Goal: Task Accomplishment & Management: Complete application form

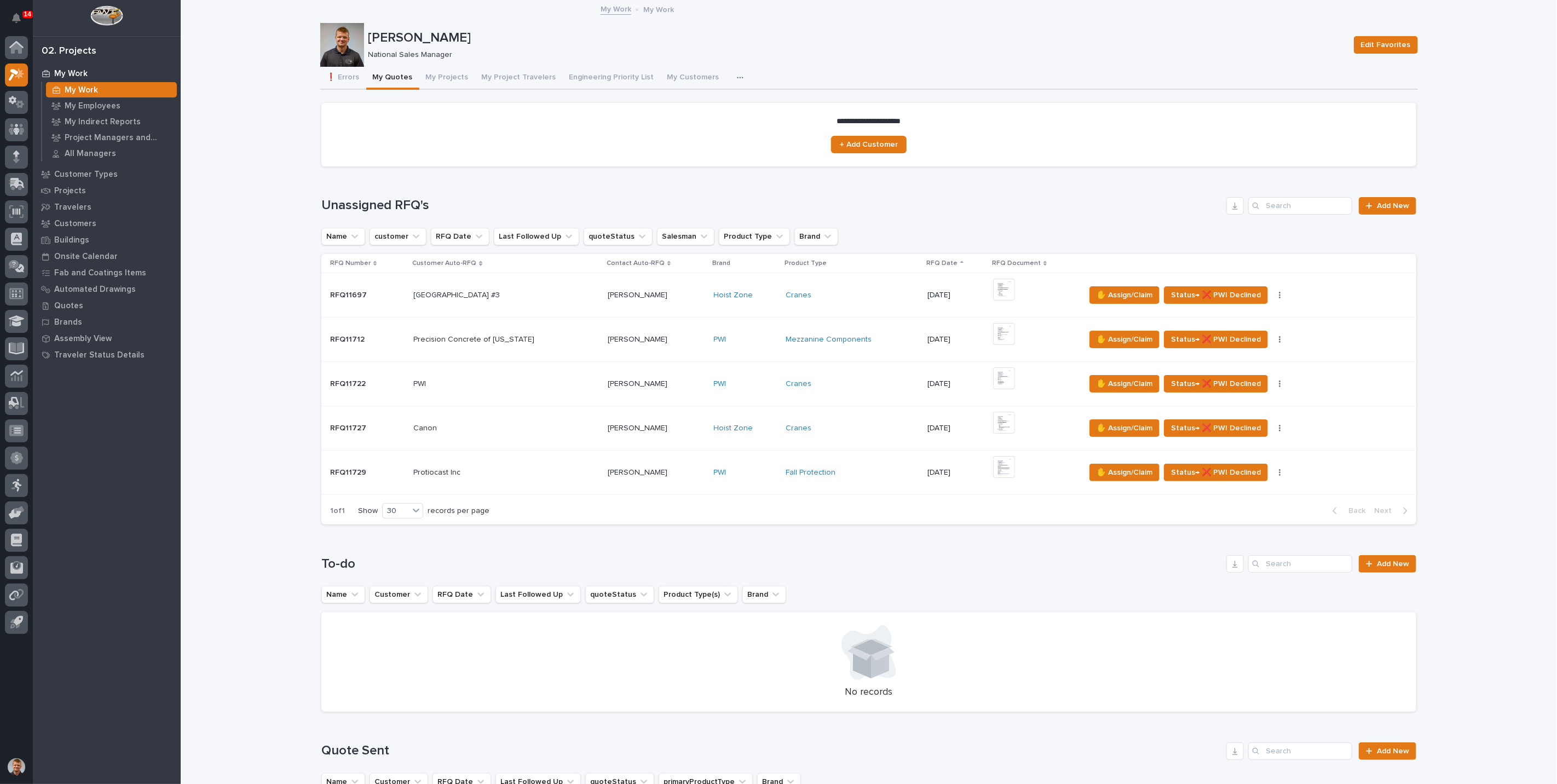
click at [22, 14] on div "14" at bounding box center [27, 14] width 11 height 7
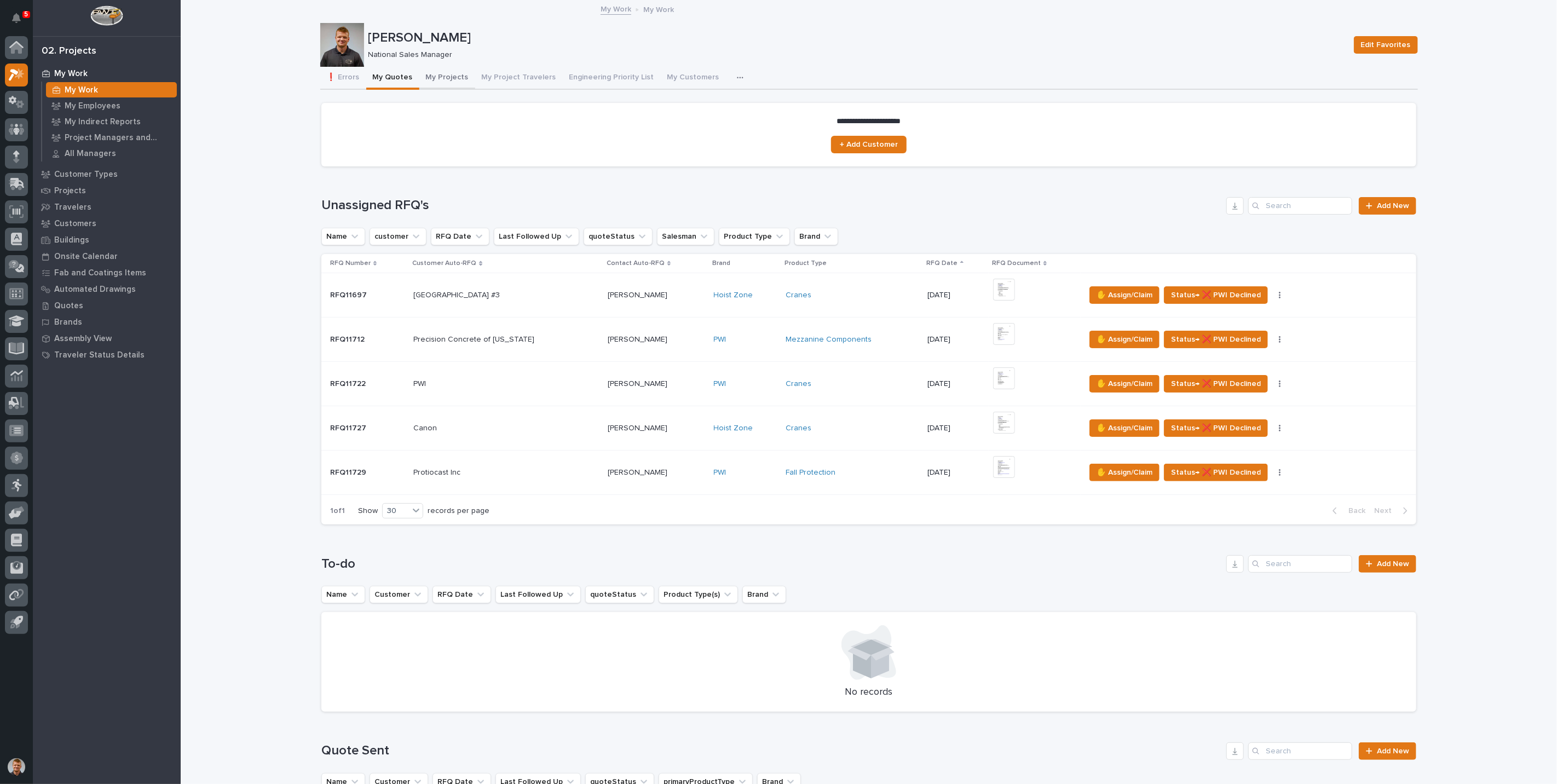
click at [428, 72] on button "My Projects" at bounding box center [447, 79] width 56 height 23
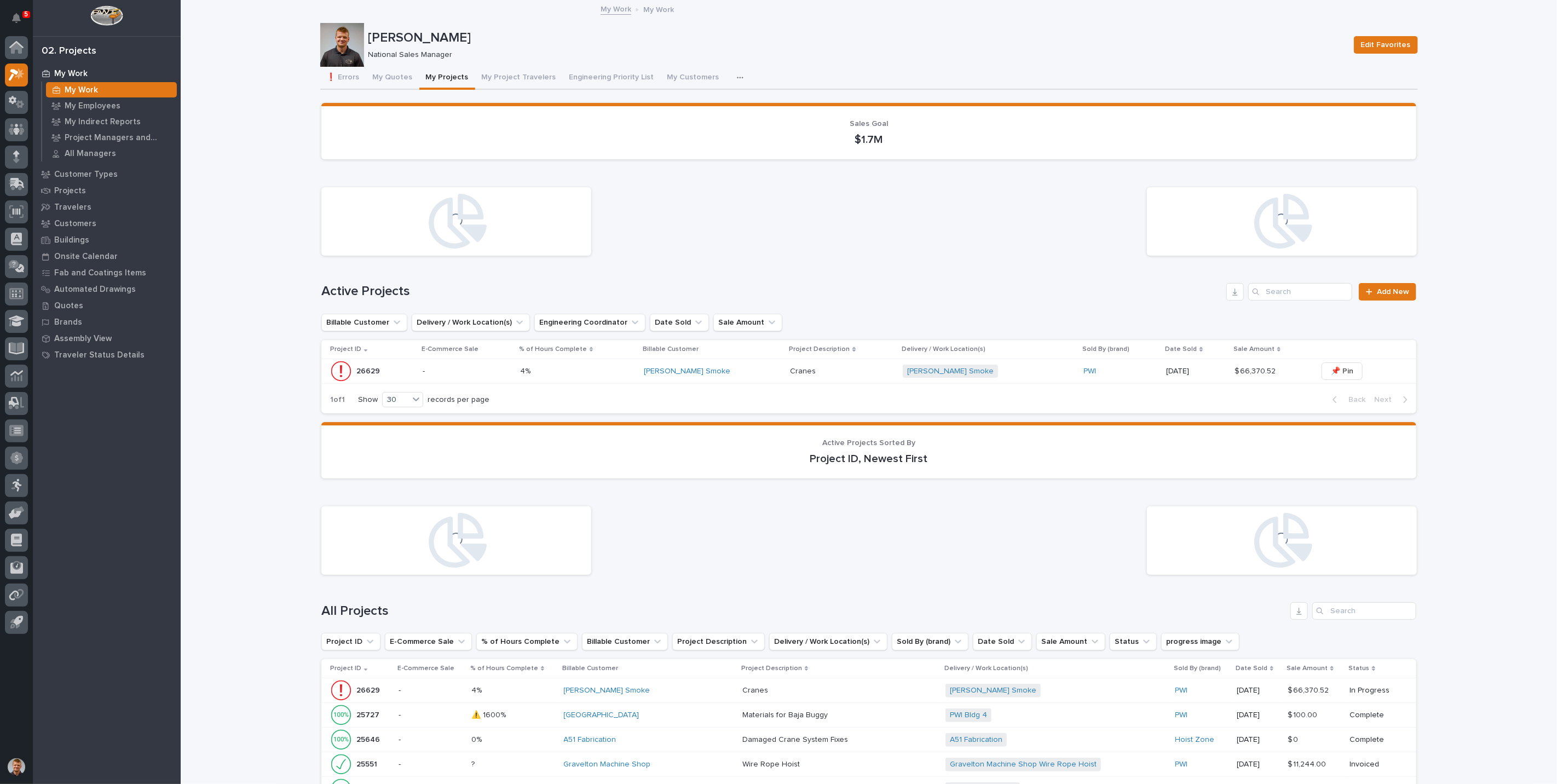
click at [455, 366] on p "-" at bounding box center [467, 370] width 89 height 9
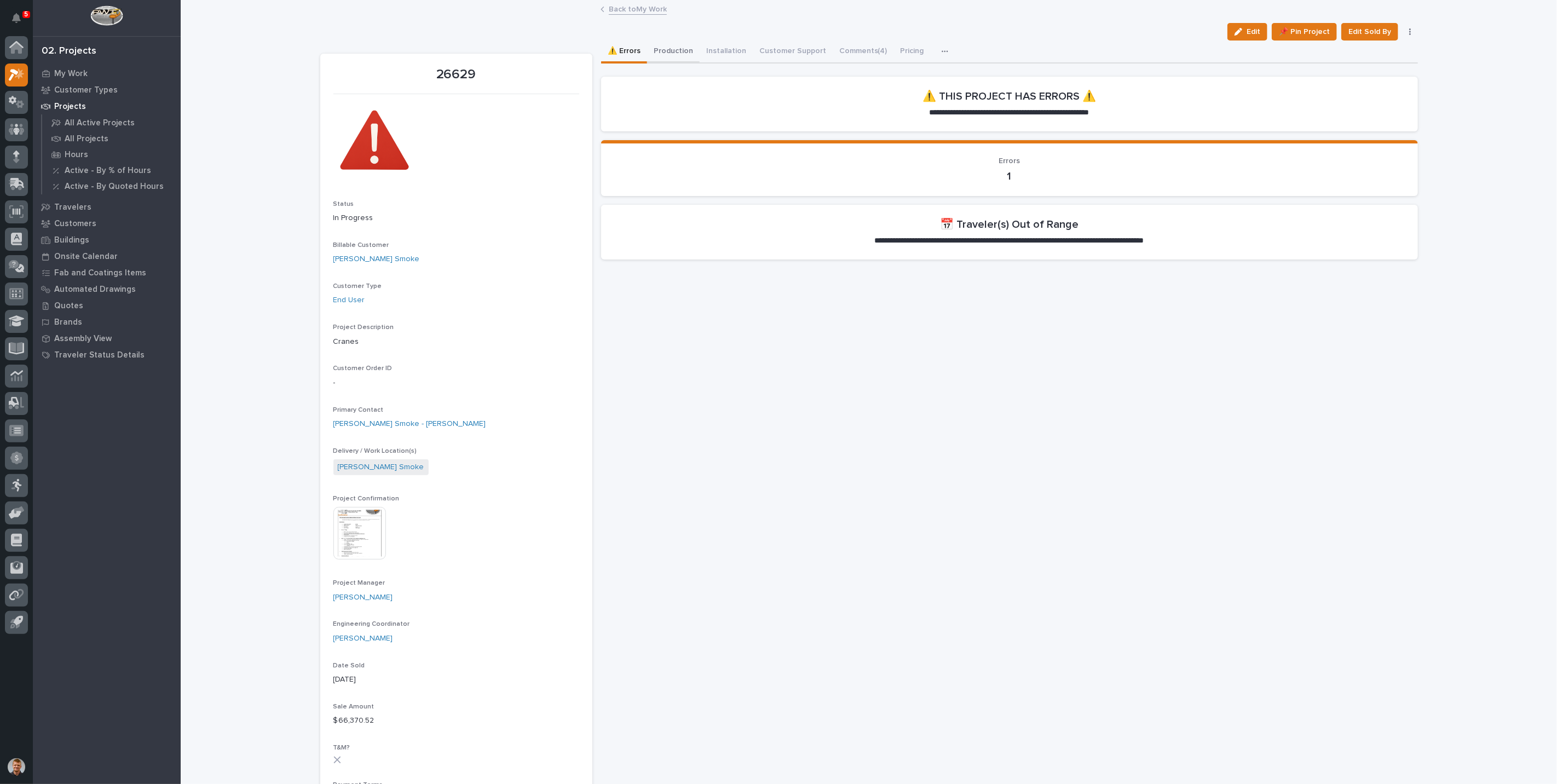
click at [667, 52] on button "Production" at bounding box center [672, 52] width 52 height 23
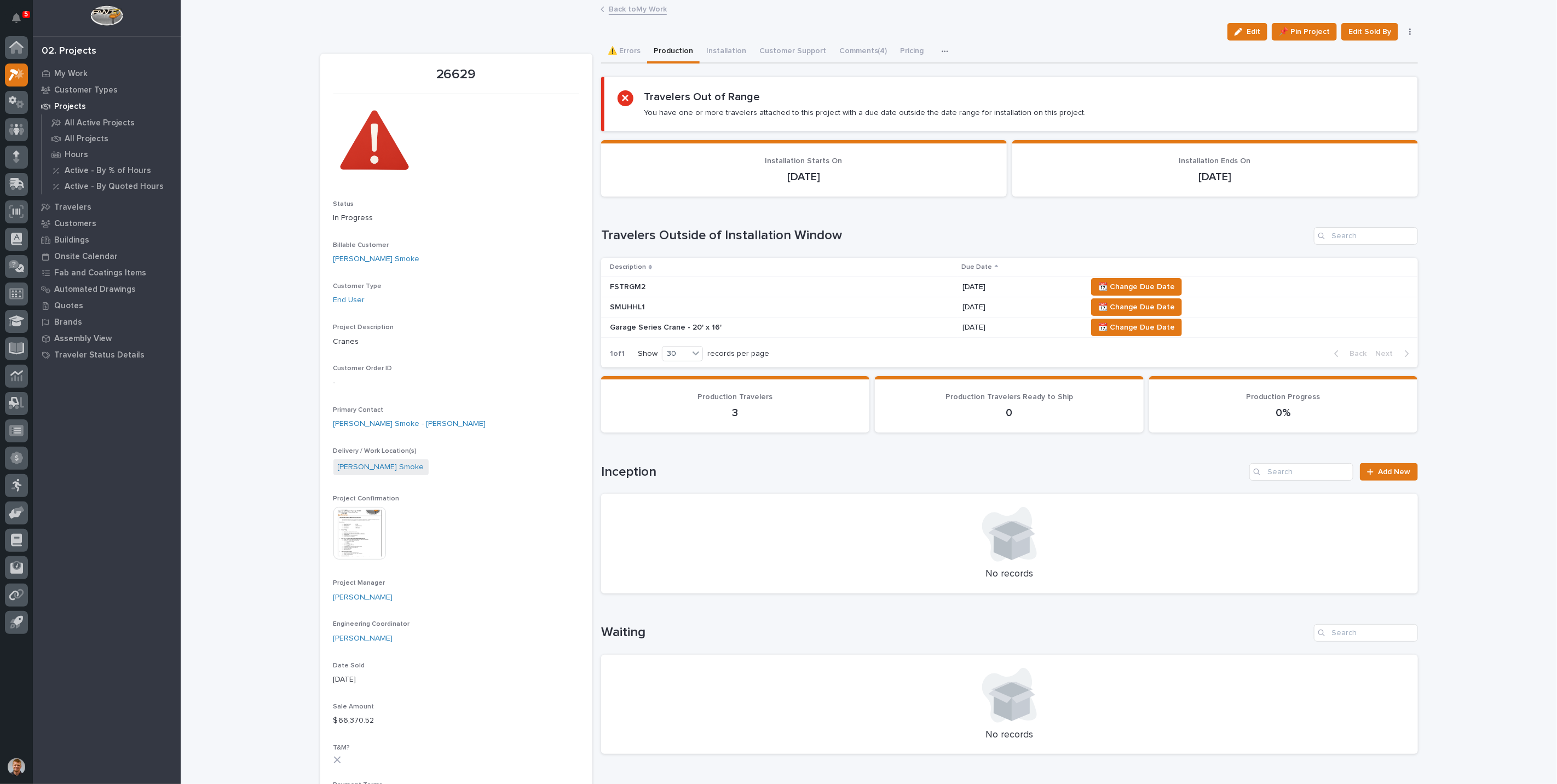
click at [663, 286] on p "FSTRGM2" at bounding box center [706, 287] width 192 height 9
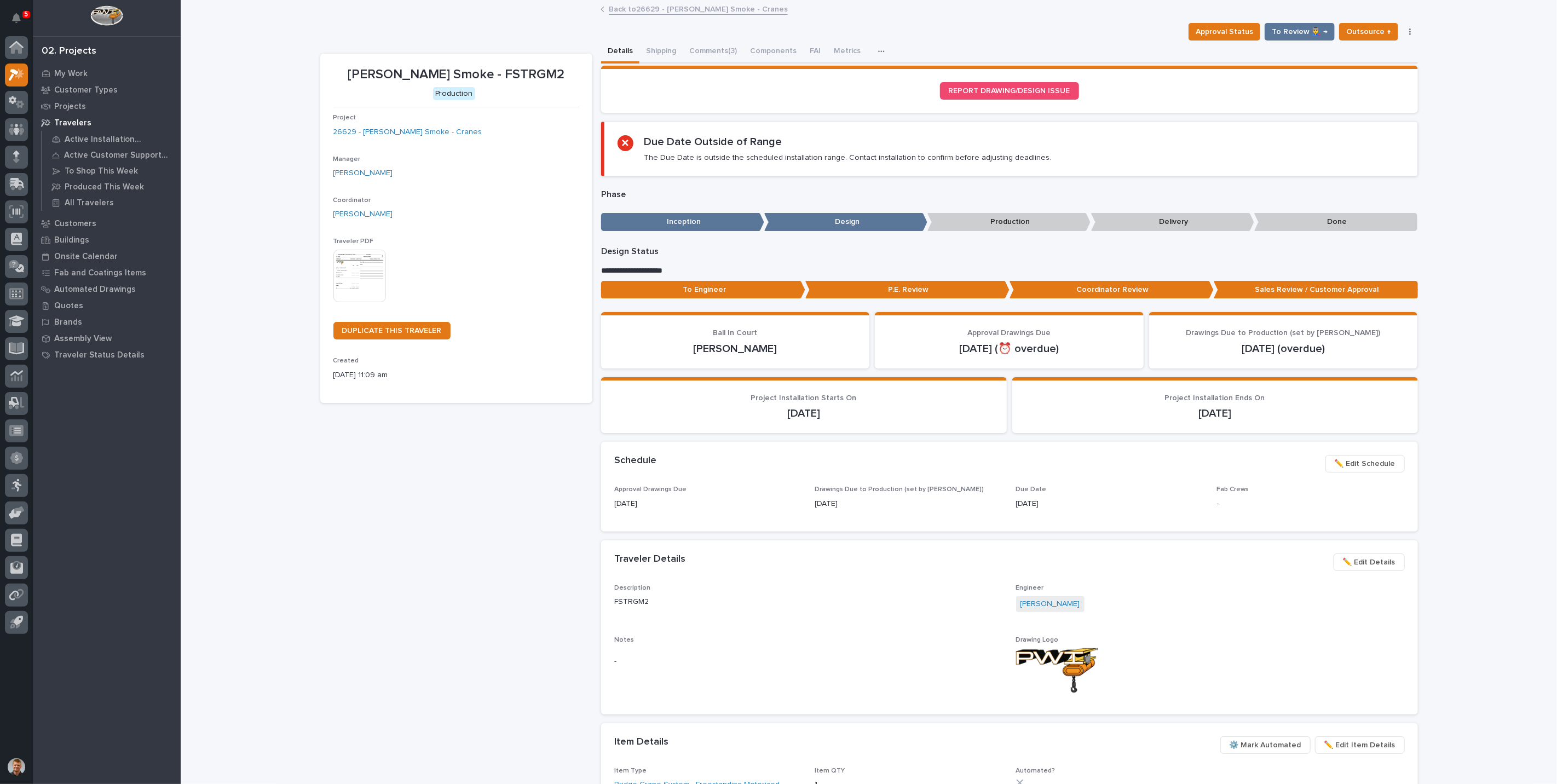
click at [1411, 32] on button "button" at bounding box center [1410, 31] width 15 height 7
click at [1472, 101] on div "Loading... Saving… Loading... Saving… Chiasson Smoke - FSTRGM2 Approval Status …" at bounding box center [869, 549] width 1376 height 1096
click at [1355, 564] on span "✏️ Edit Details" at bounding box center [1369, 562] width 52 height 13
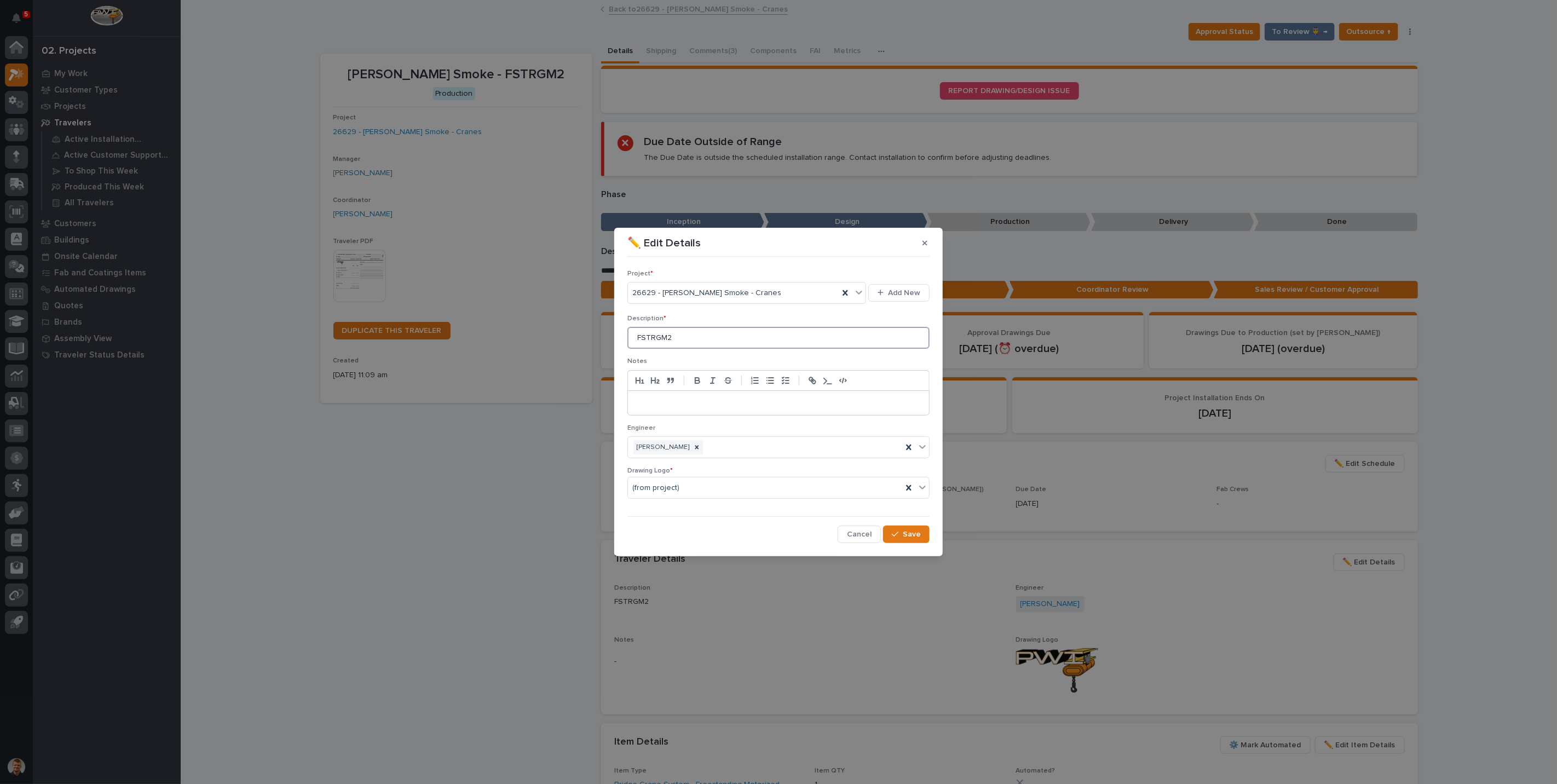
click at [668, 338] on input "FSTRGM2" at bounding box center [778, 337] width 302 height 22
click at [660, 338] on input "FSTRGM2" at bounding box center [778, 337] width 302 height 22
click at [674, 337] on input "FSTRM2" at bounding box center [778, 337] width 302 height 22
type input "FSTRM2"
click at [907, 535] on span "Save" at bounding box center [912, 535] width 18 height 10
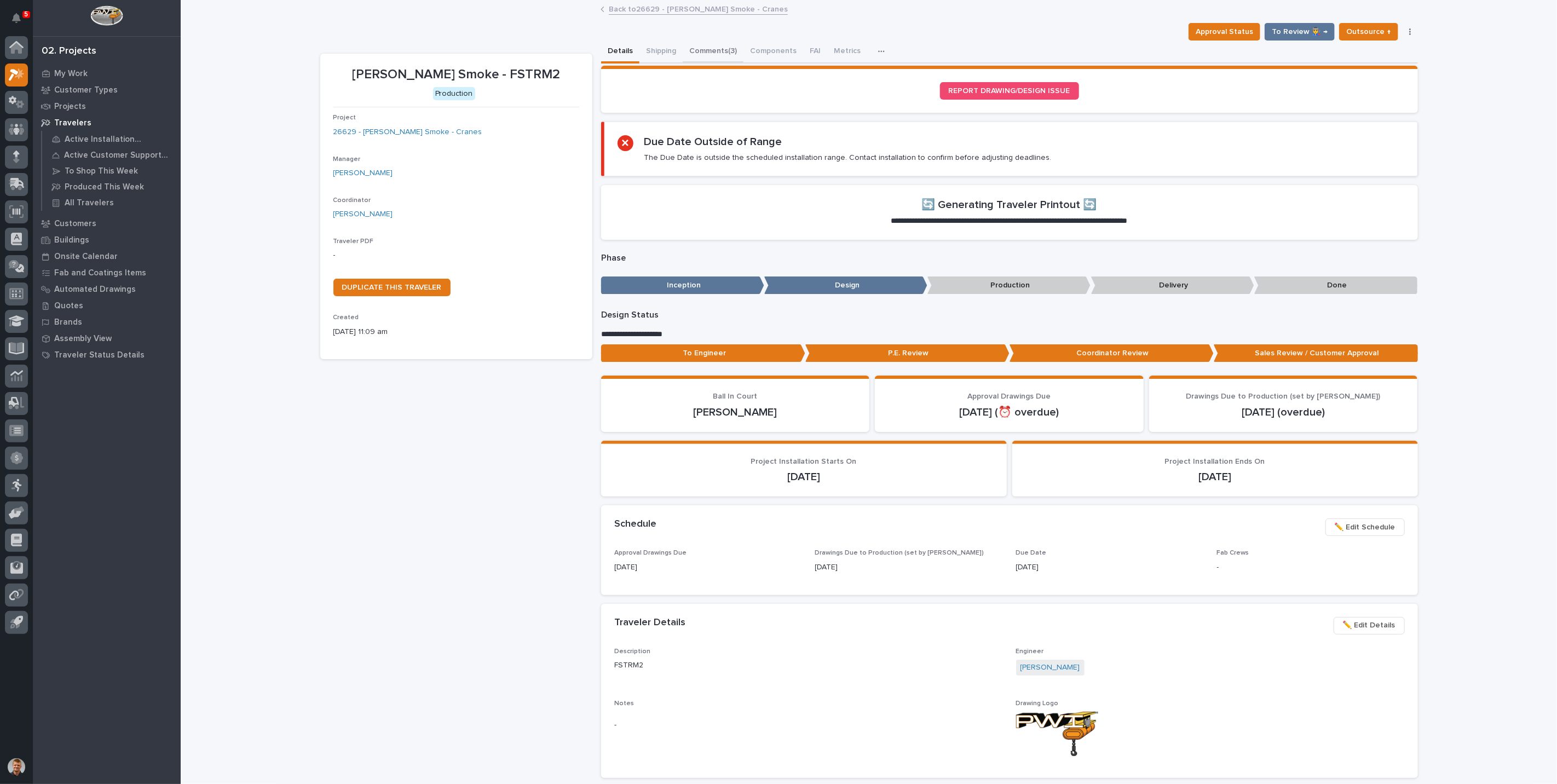
click at [714, 54] on button "Comments (3)" at bounding box center [712, 52] width 61 height 23
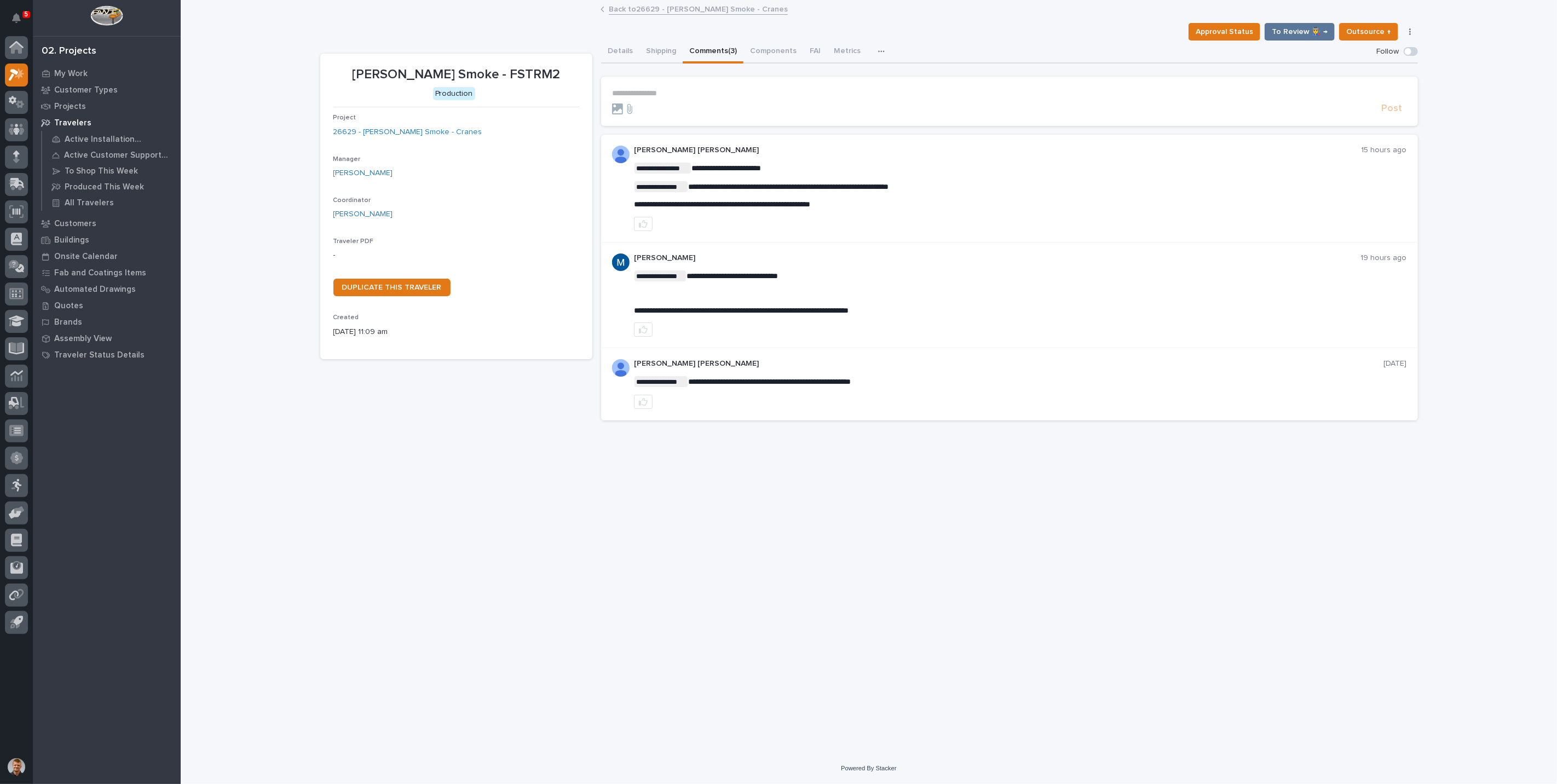
drag, startPoint x: 635, startPoint y: 204, endPoint x: 798, endPoint y: 201, distance: 163.0
click at [683, 204] on span "**********" at bounding box center [722, 204] width 177 height 7
copy div "**********"
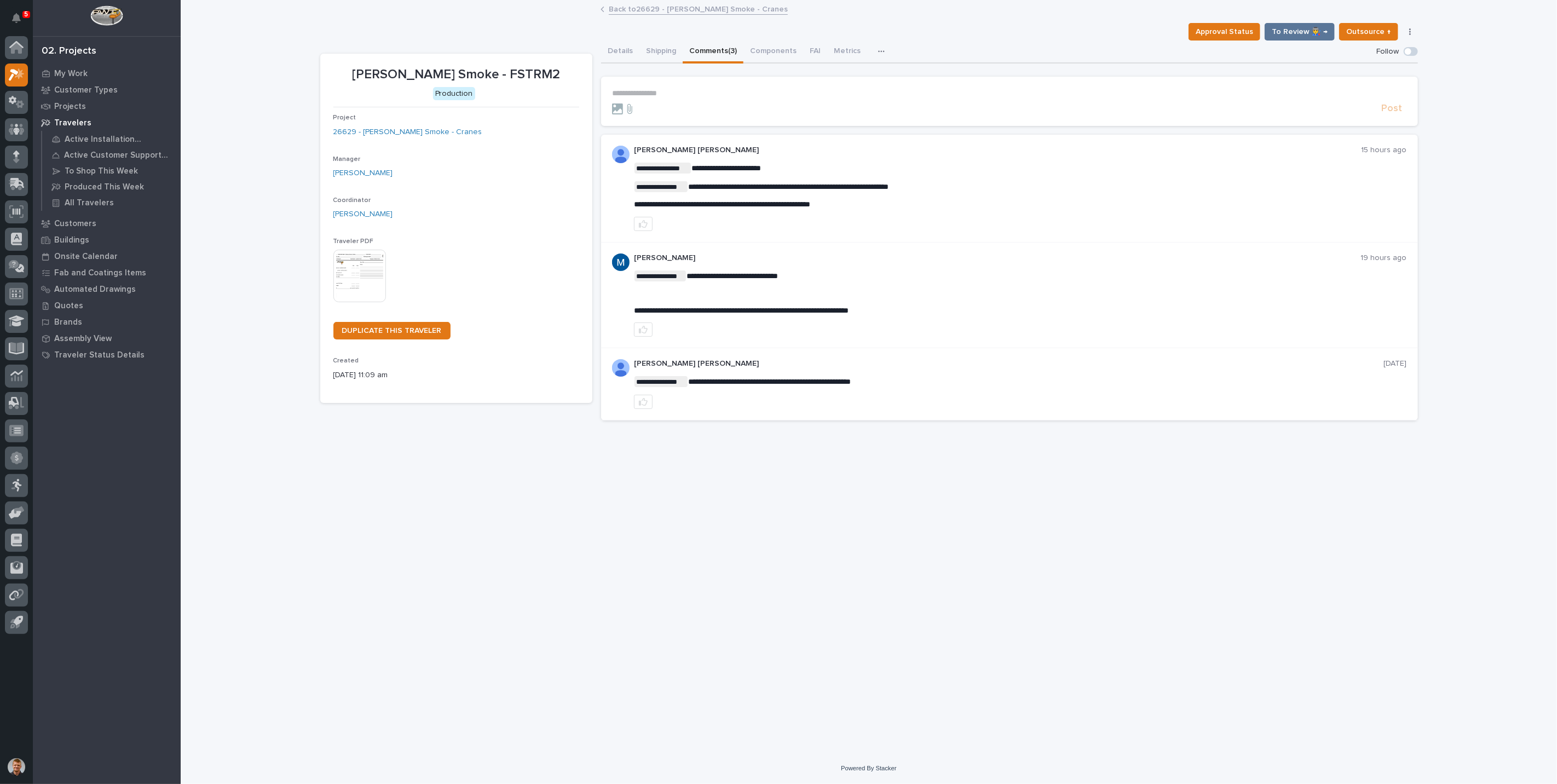
click at [405, 38] on div "Approval Status To Review 👨‍🏭 → Outsource ↑ Hold Cancel Change Traveler Type Re…" at bounding box center [869, 31] width 1098 height 17
click at [639, 10] on link "Back to 26629 - Chiasson Smoke - Cranes" at bounding box center [698, 8] width 179 height 12
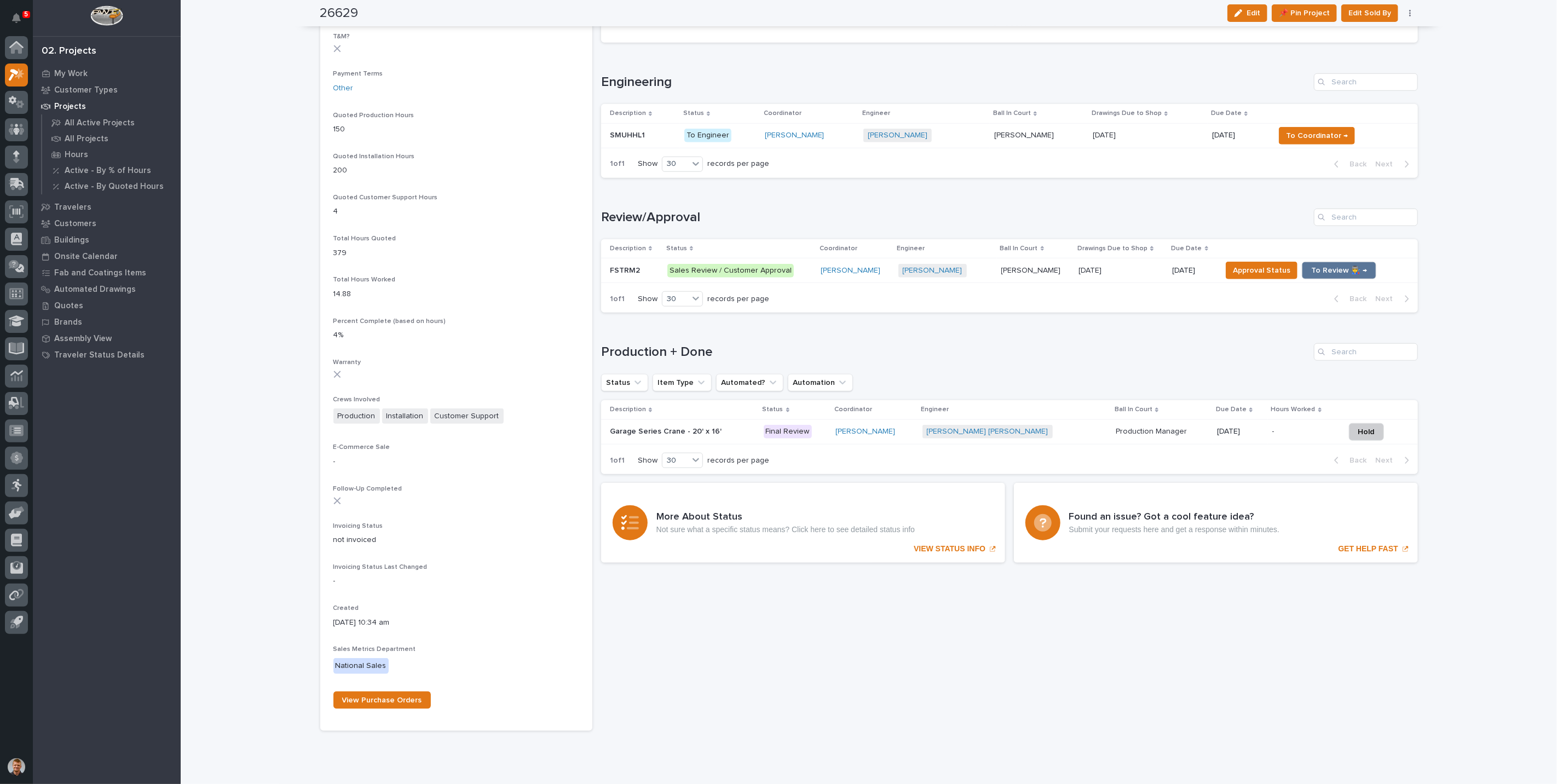
scroll to position [729, 0]
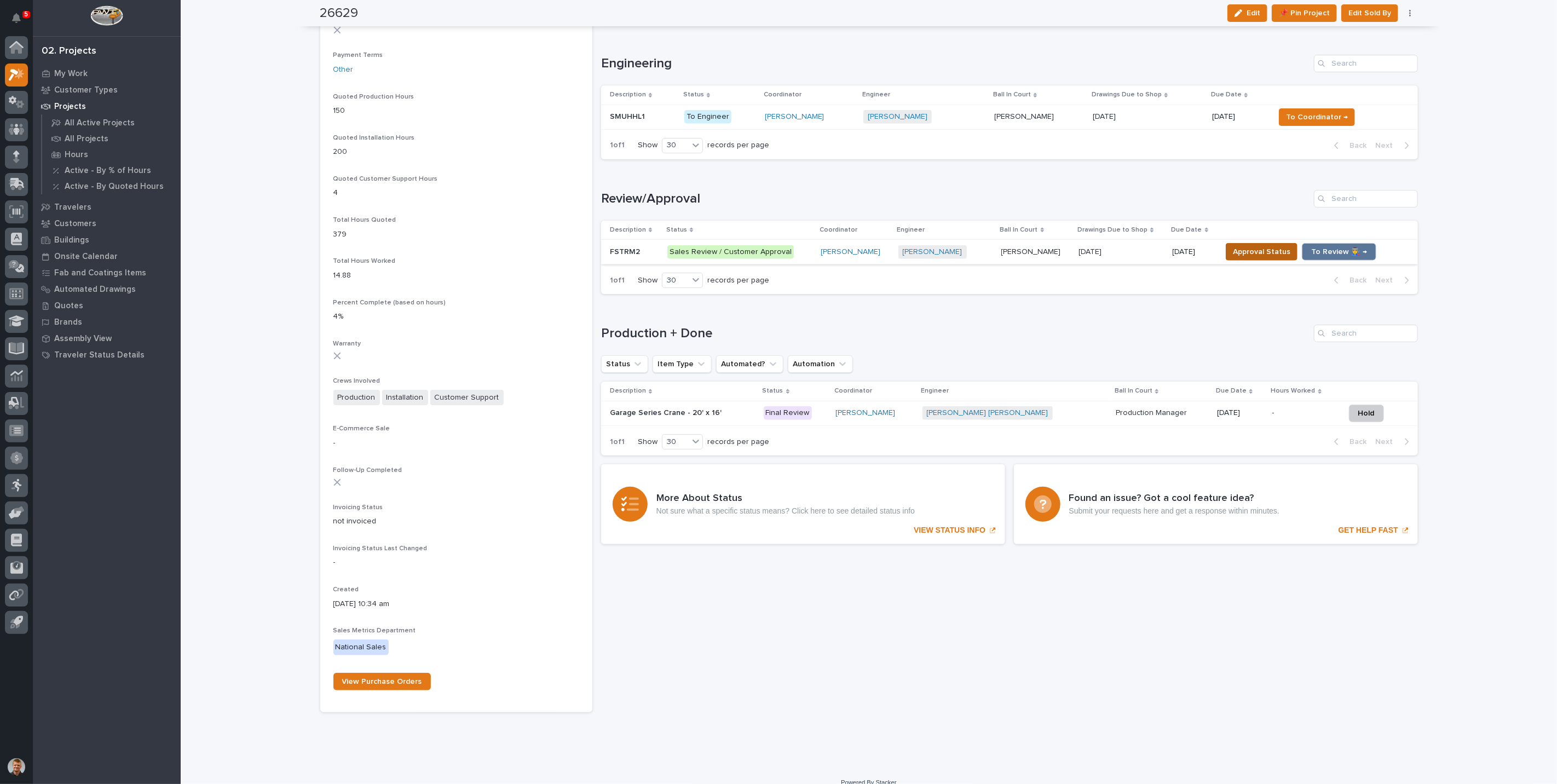
click at [1258, 253] on span "Approval Status" at bounding box center [1261, 252] width 57 height 13
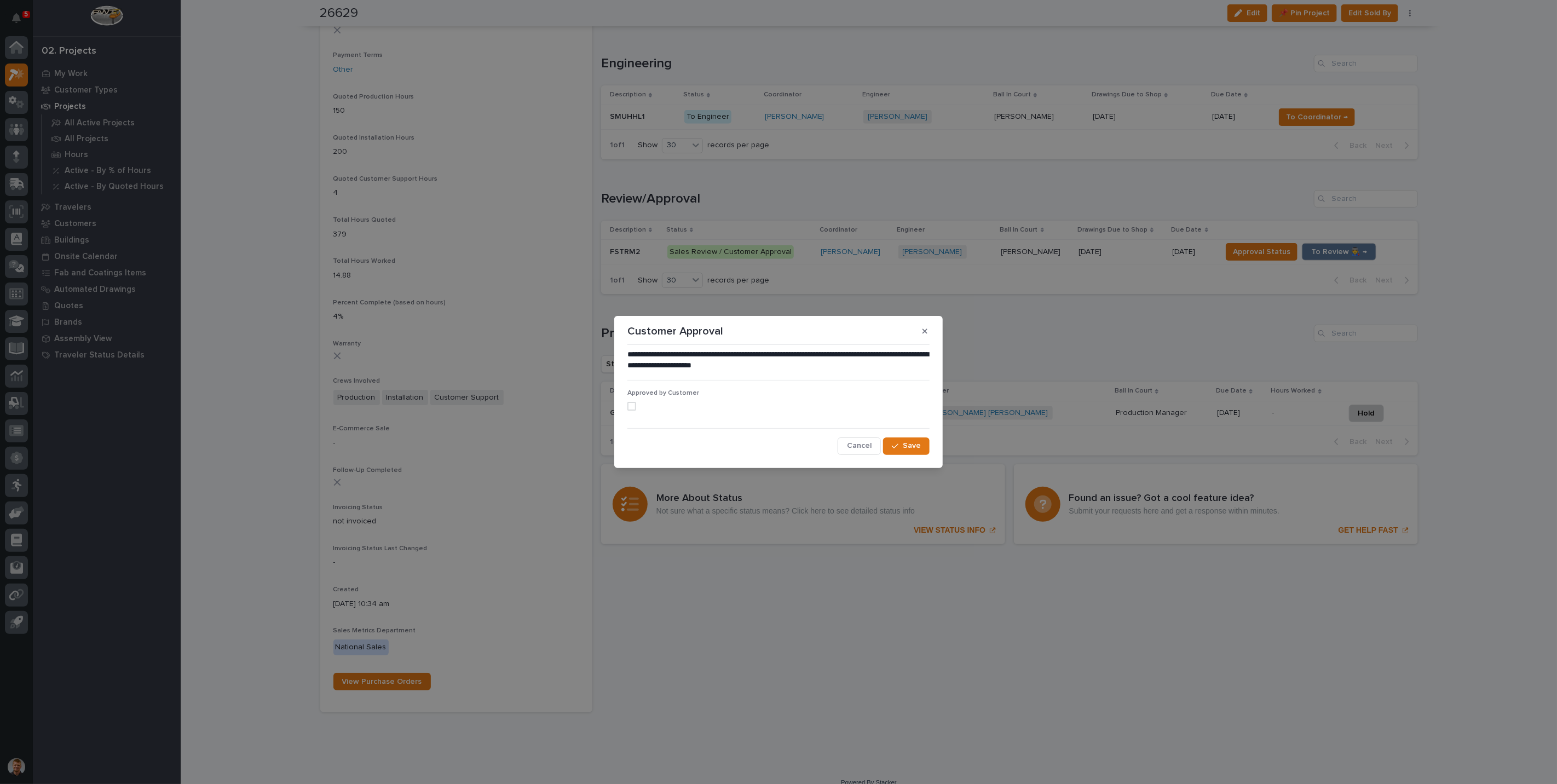
click at [631, 407] on span at bounding box center [632, 406] width 9 height 9
click at [890, 444] on button "Save" at bounding box center [906, 446] width 46 height 17
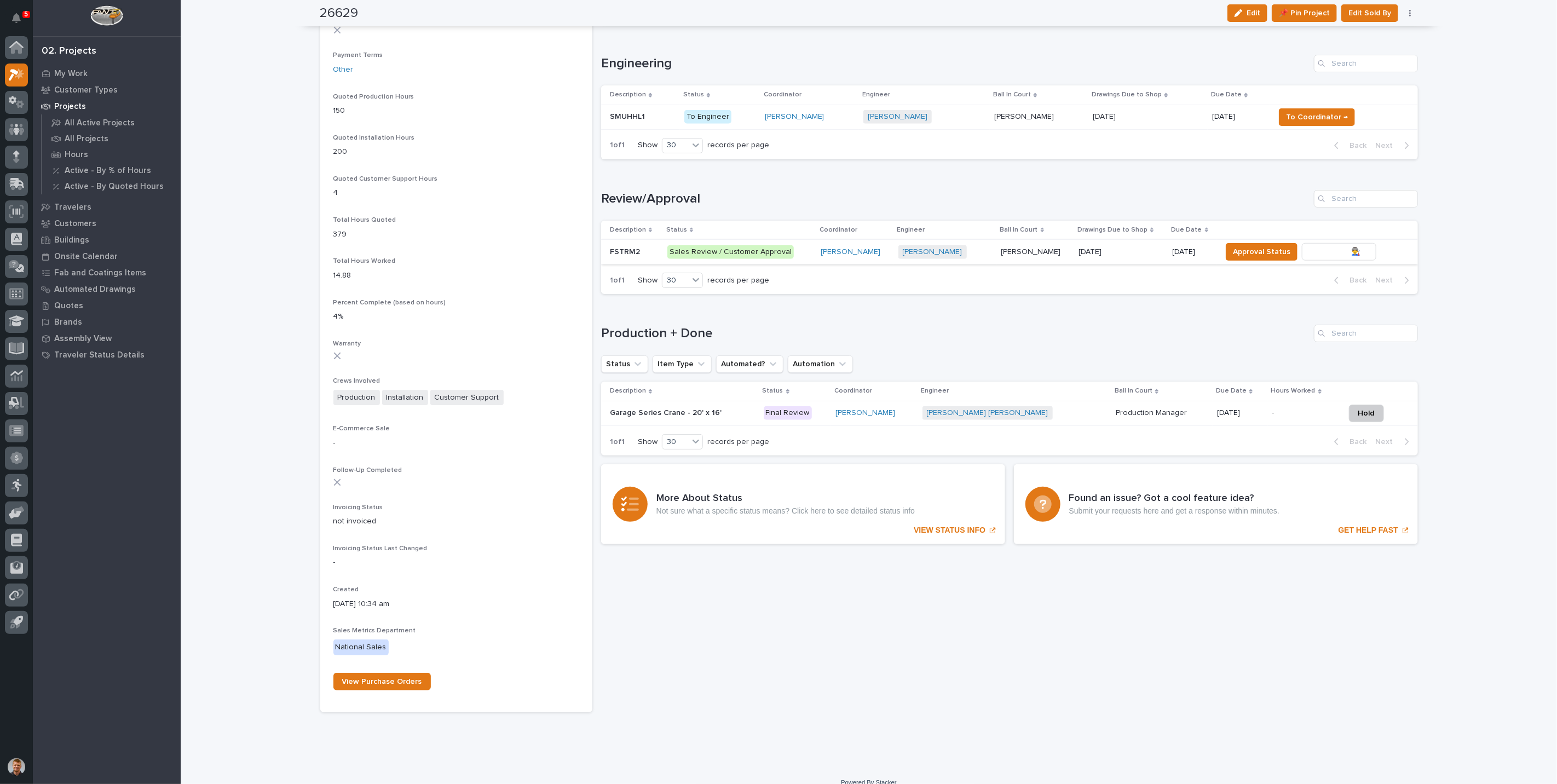
click at [1311, 252] on span "To Review 👨‍🏭 →" at bounding box center [1338, 252] width 56 height 13
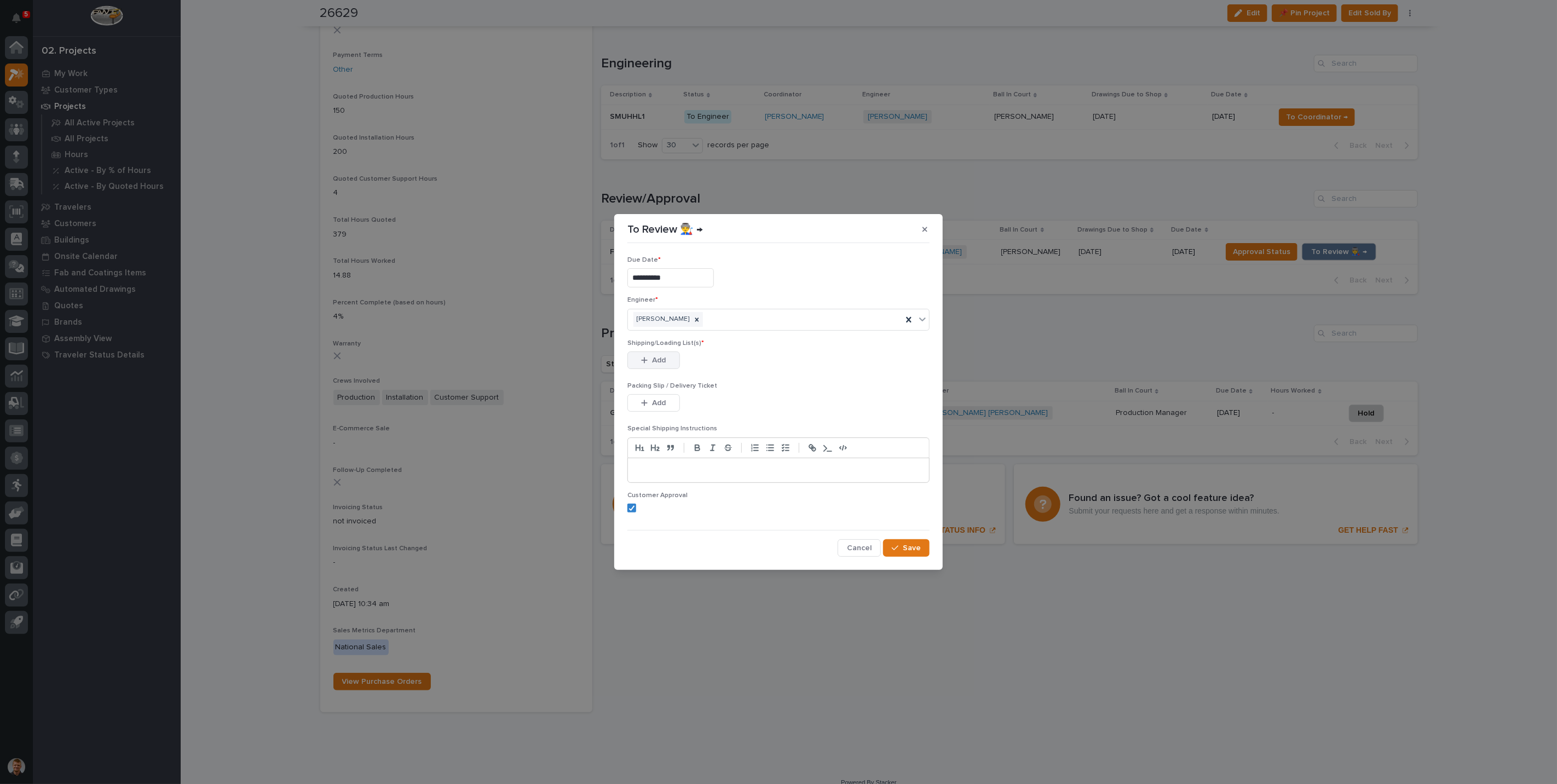
click at [655, 359] on span "Add" at bounding box center [659, 361] width 14 height 10
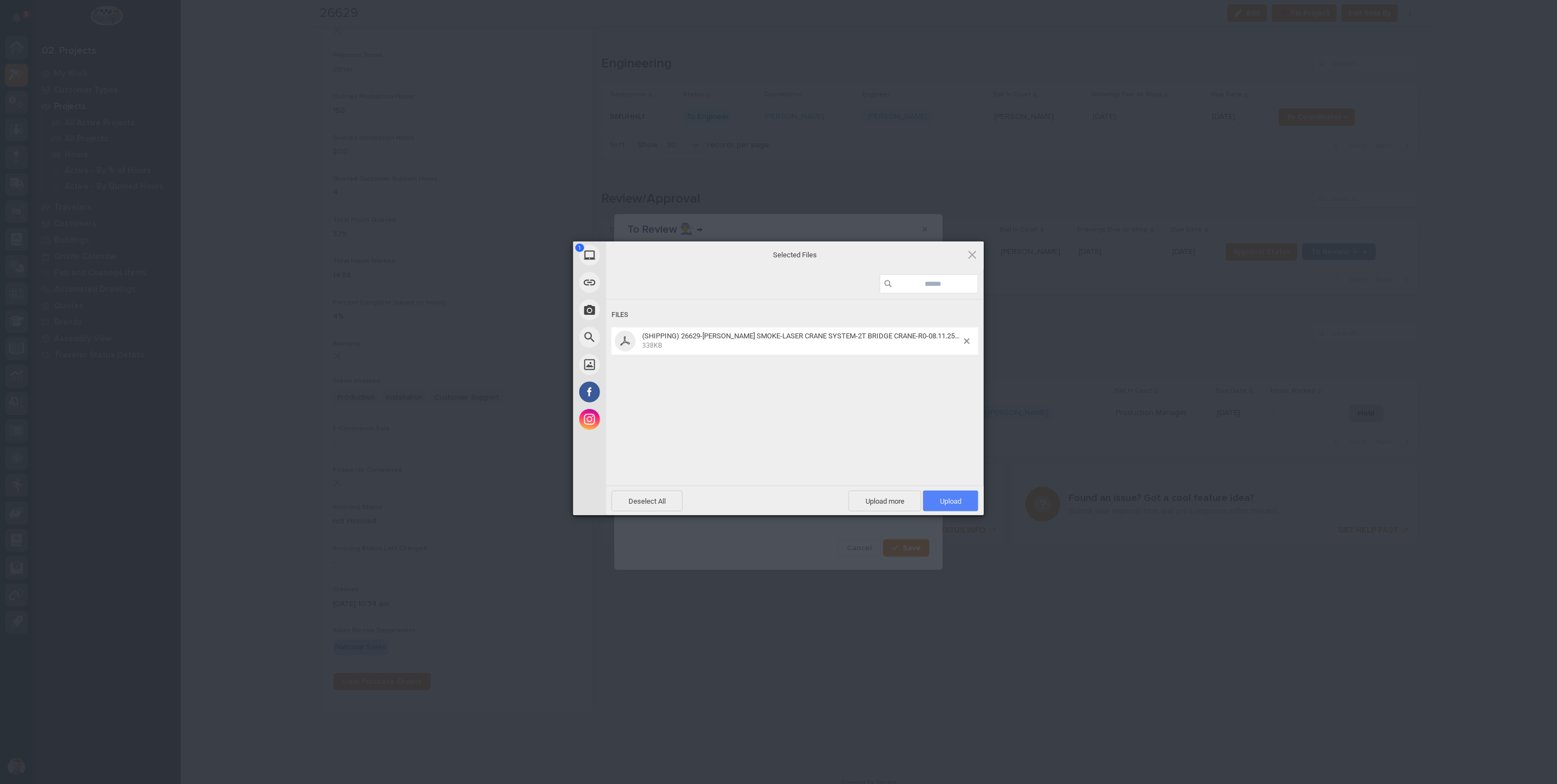
click at [948, 498] on span "Upload 1" at bounding box center [951, 501] width 22 height 8
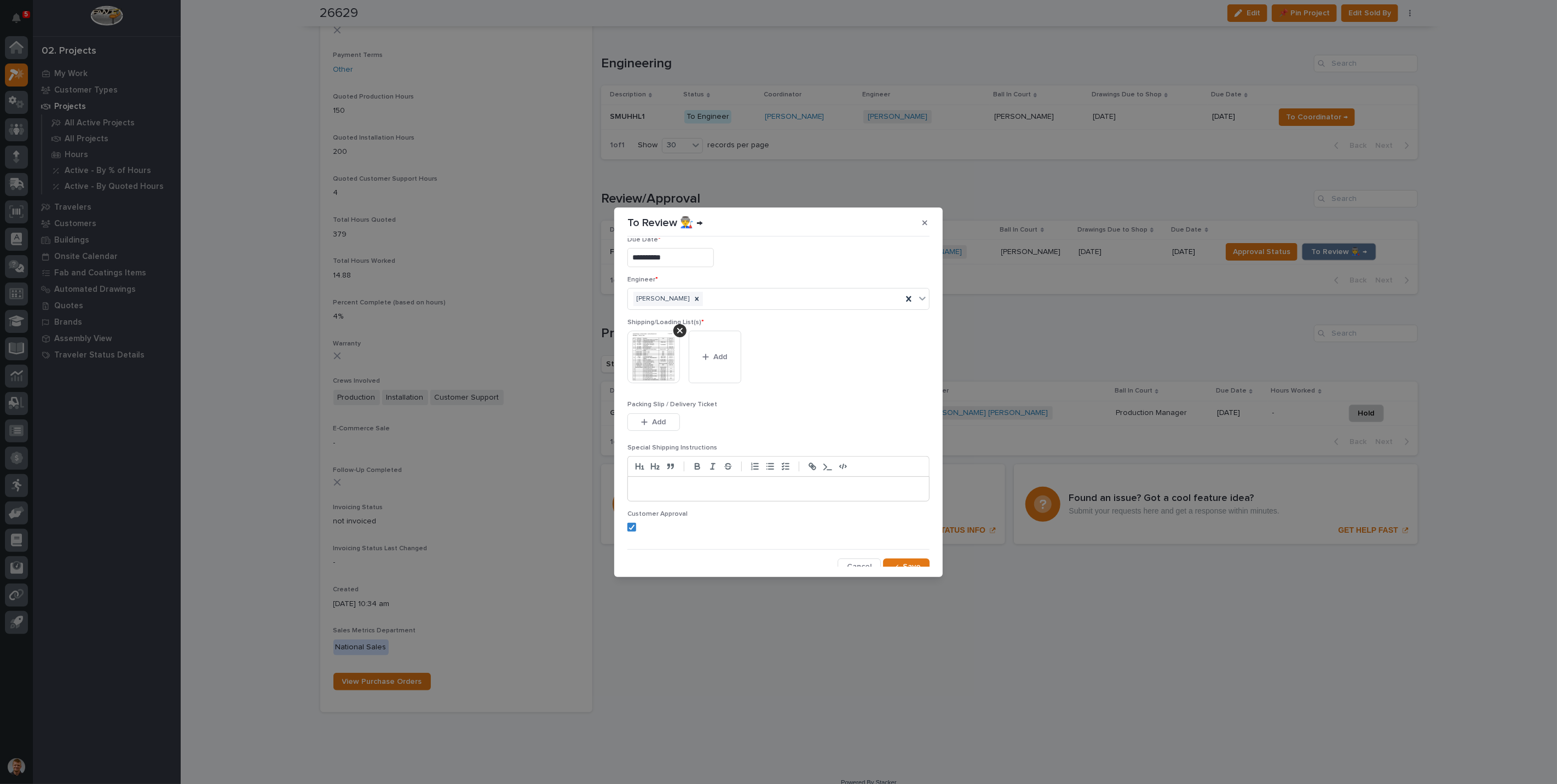
scroll to position [22, 0]
click at [894, 555] on div "button" at bounding box center [897, 559] width 11 height 7
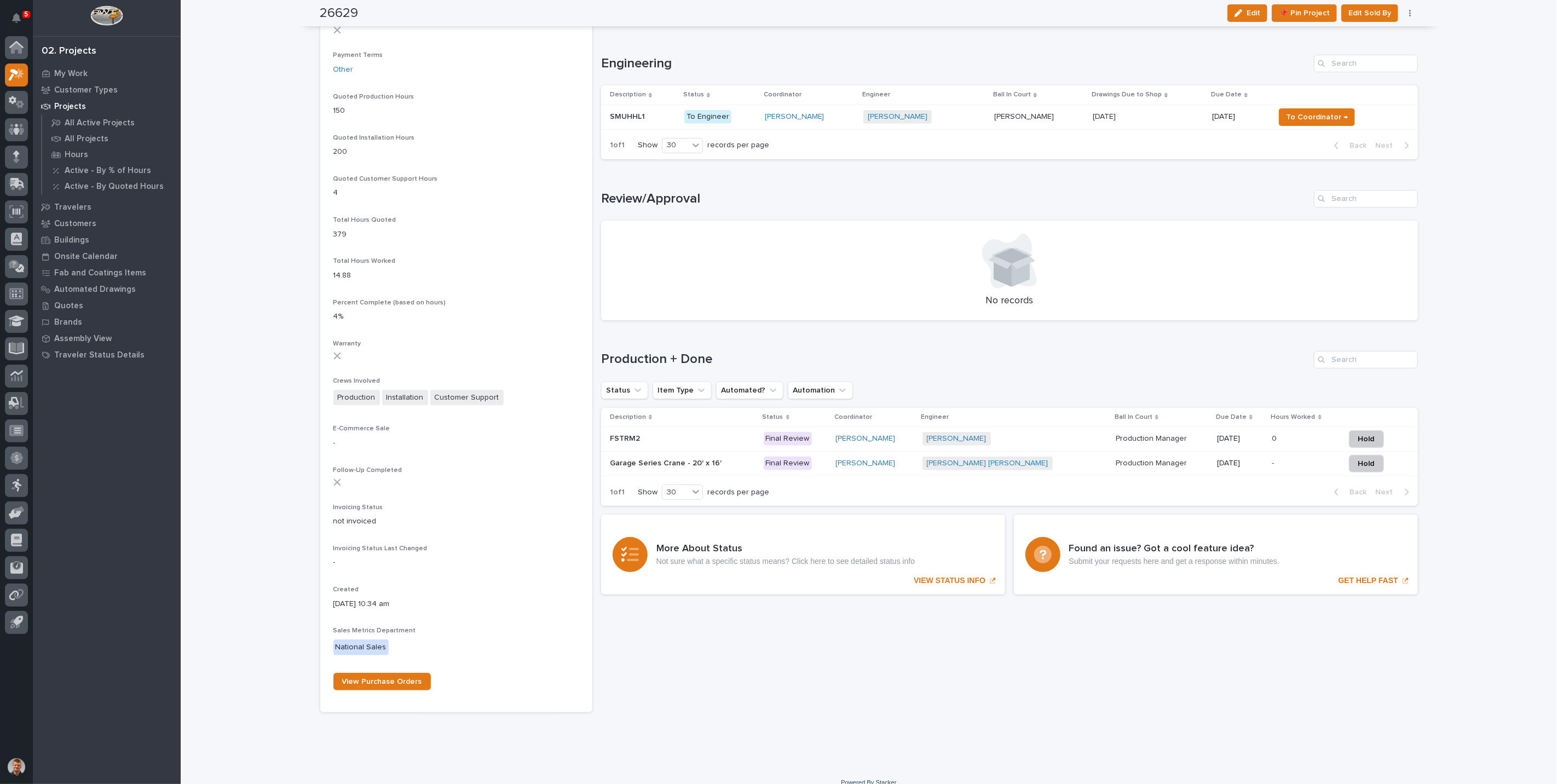
click at [1483, 323] on div "Loading... Saving… Loading... Saving… 26629 Edit 📌 Pin Project Edit Sold By Can…" at bounding box center [869, 19] width 1376 height 1495
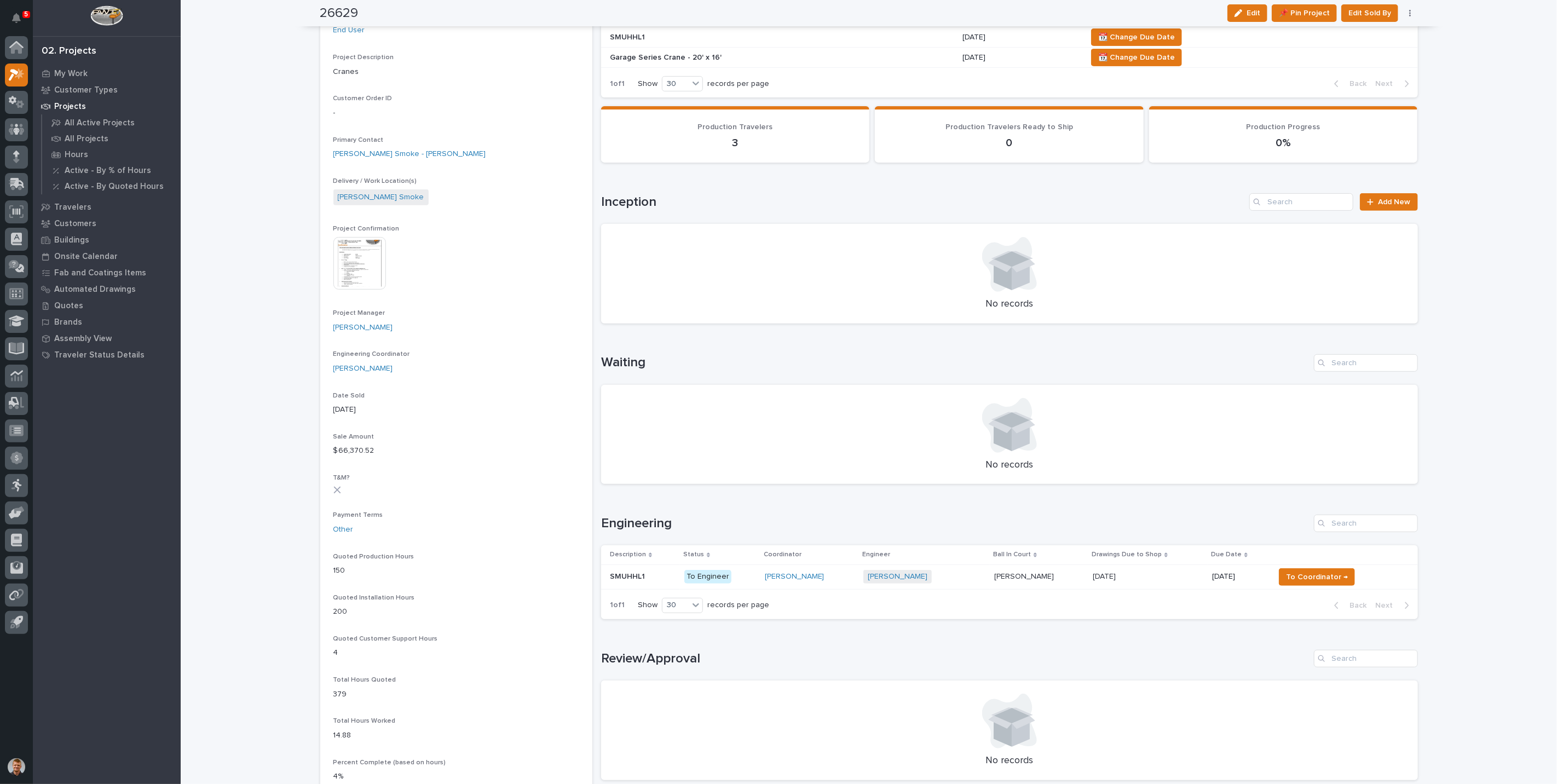
scroll to position [0, 0]
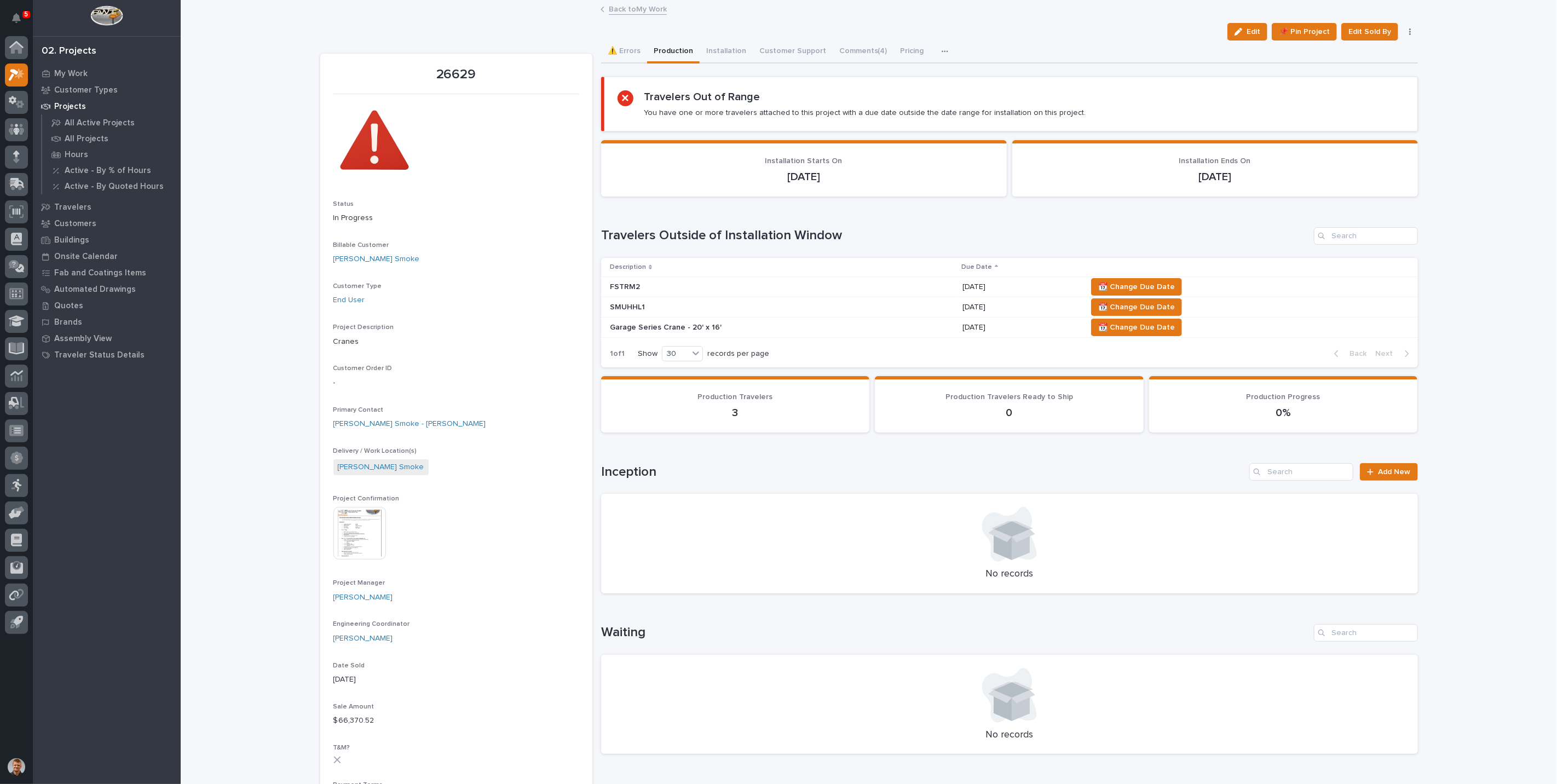
click at [245, 165] on div "Loading... Saving… Loading... Saving… 26629 Edit 📌 Pin Project Edit Sold By Can…" at bounding box center [869, 748] width 1376 height 1495
click at [617, 12] on link "Back to My Work" at bounding box center [638, 8] width 58 height 12
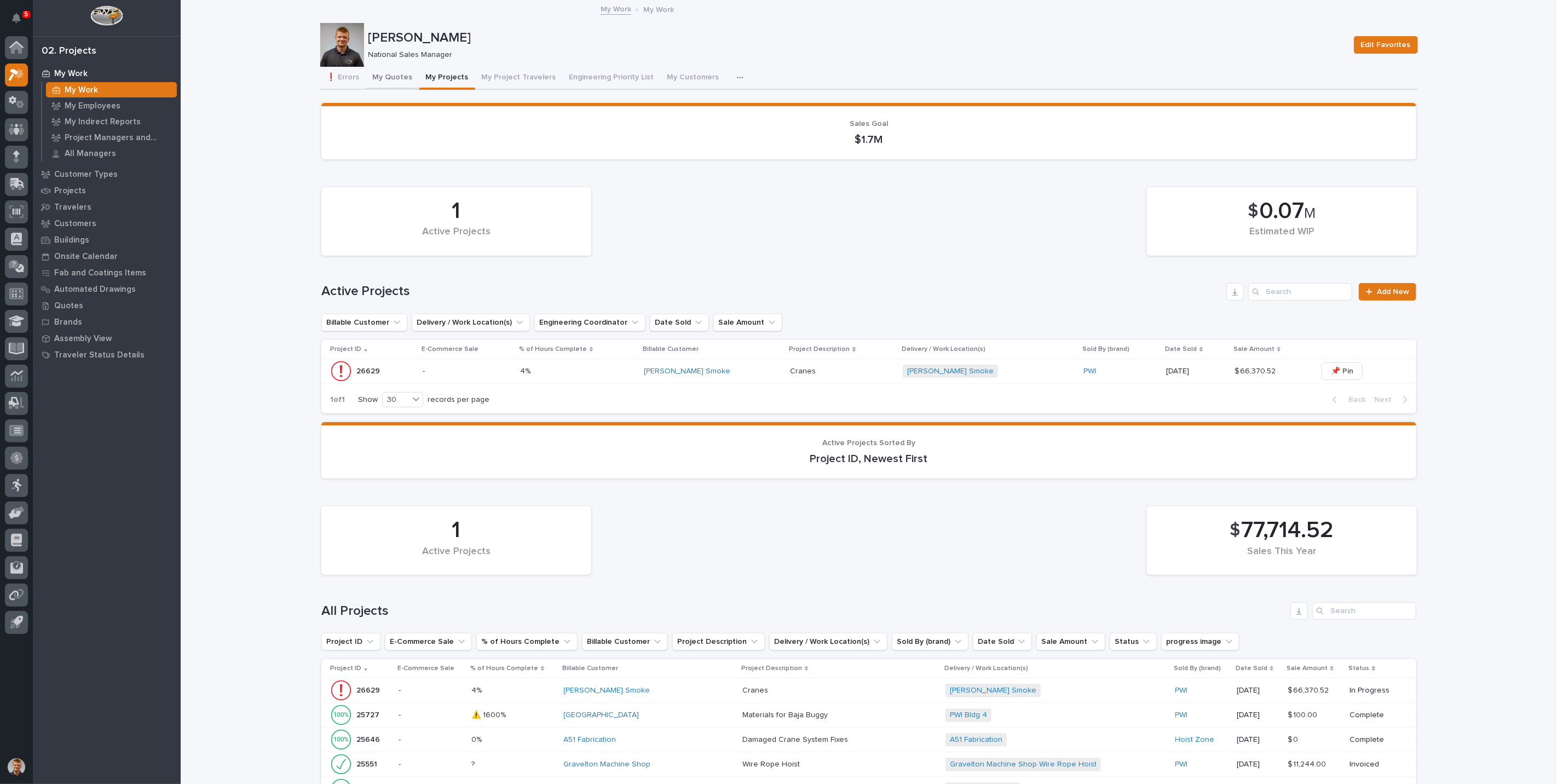
click at [385, 83] on button "My Quotes" at bounding box center [393, 79] width 53 height 23
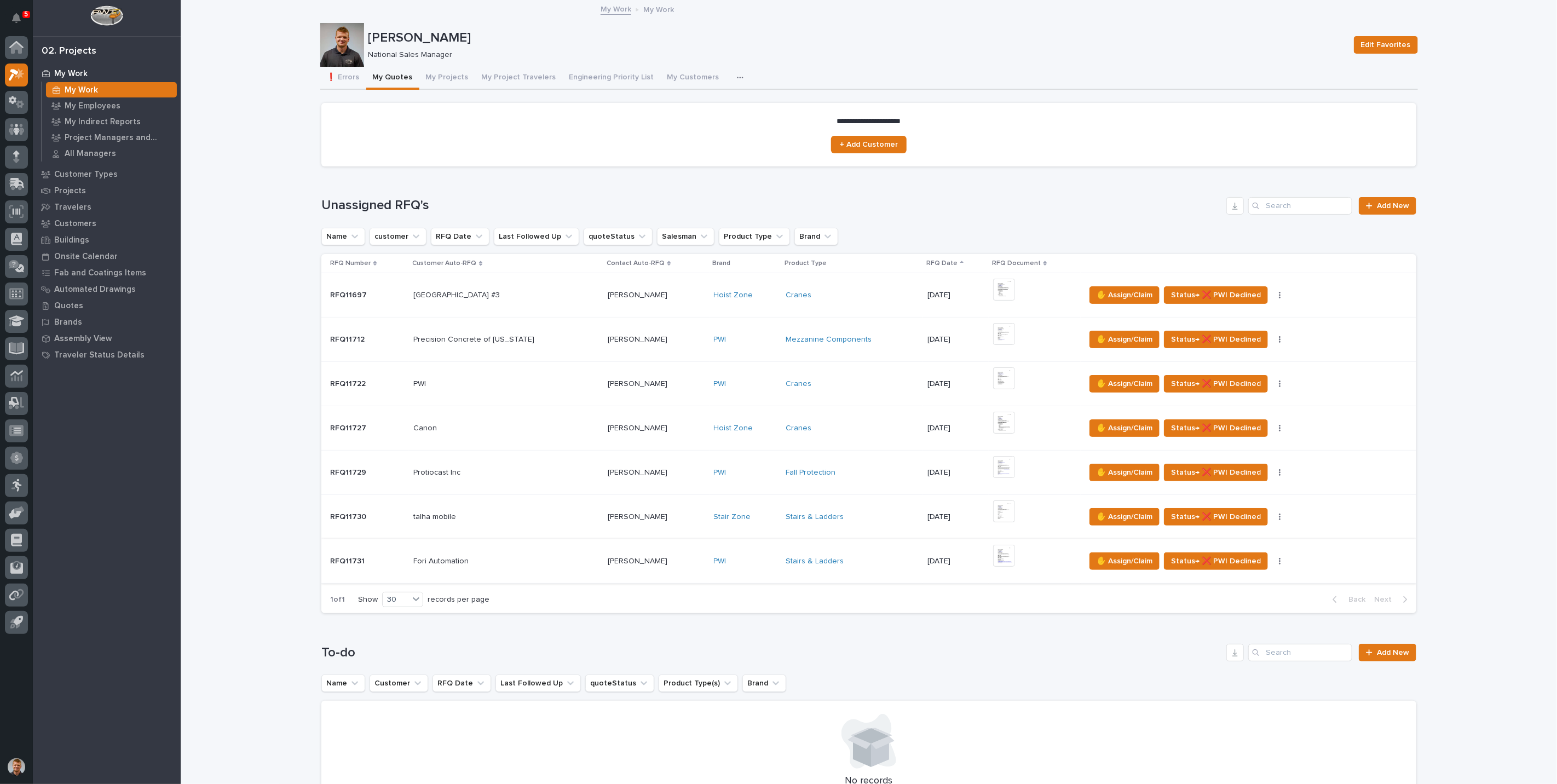
click at [1278, 559] on button "button" at bounding box center [1280, 560] width 15 height 7
click at [1237, 598] on span "🪧 Edit Brand" at bounding box center [1230, 599] width 47 height 13
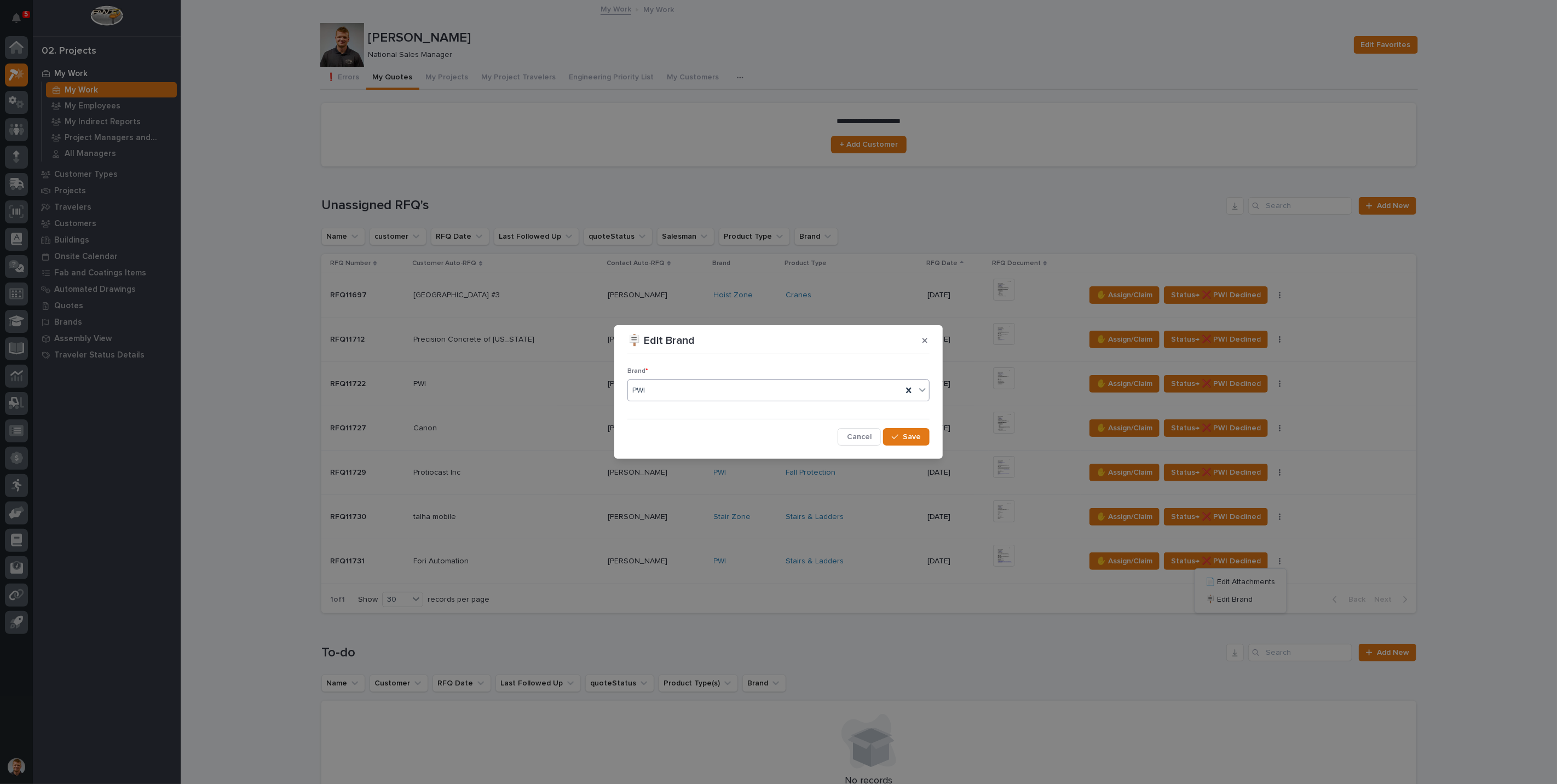
click at [683, 393] on div "PWI" at bounding box center [764, 390] width 274 height 18
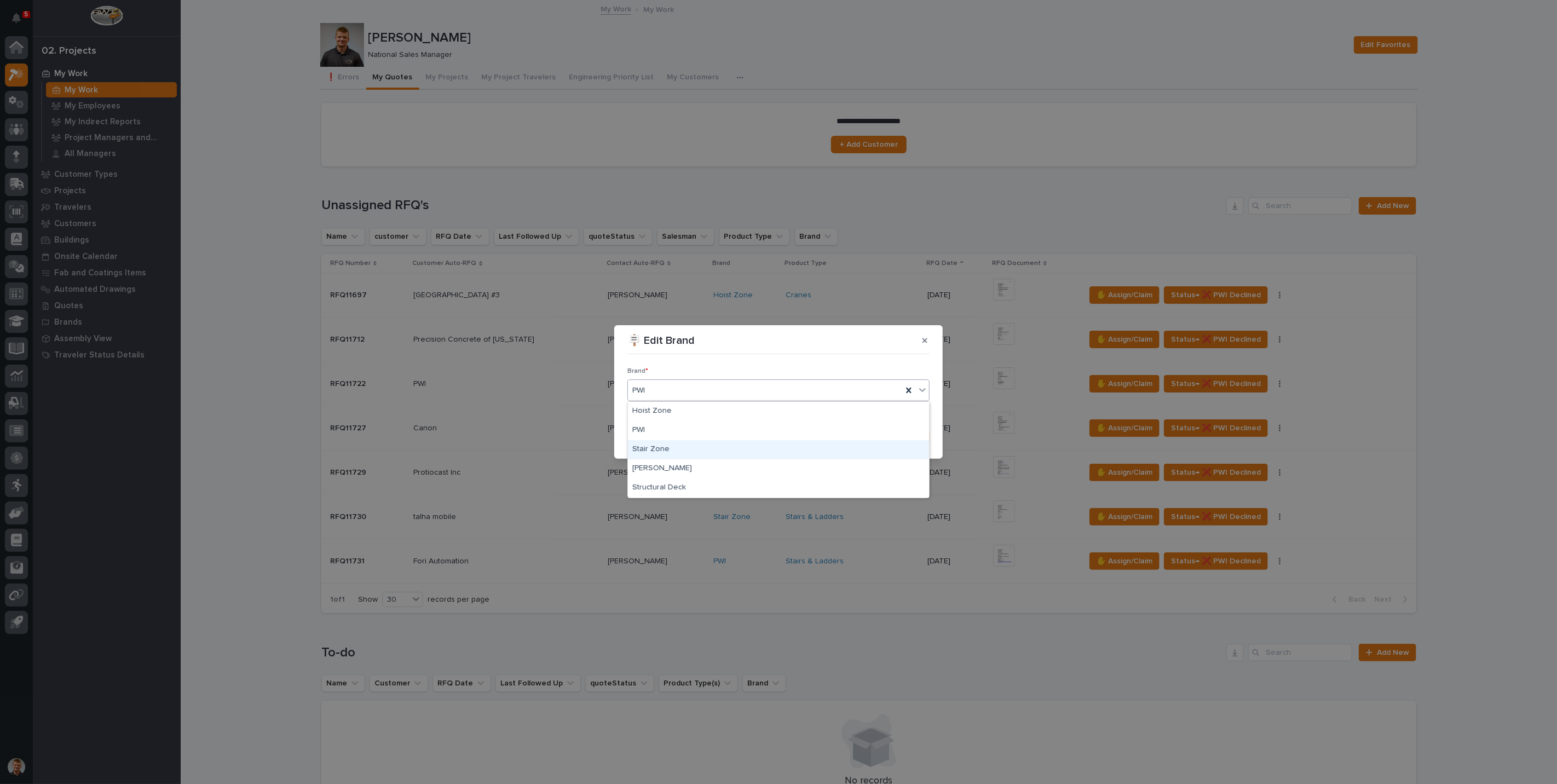
click at [663, 451] on div "Stair Zone" at bounding box center [778, 449] width 301 height 19
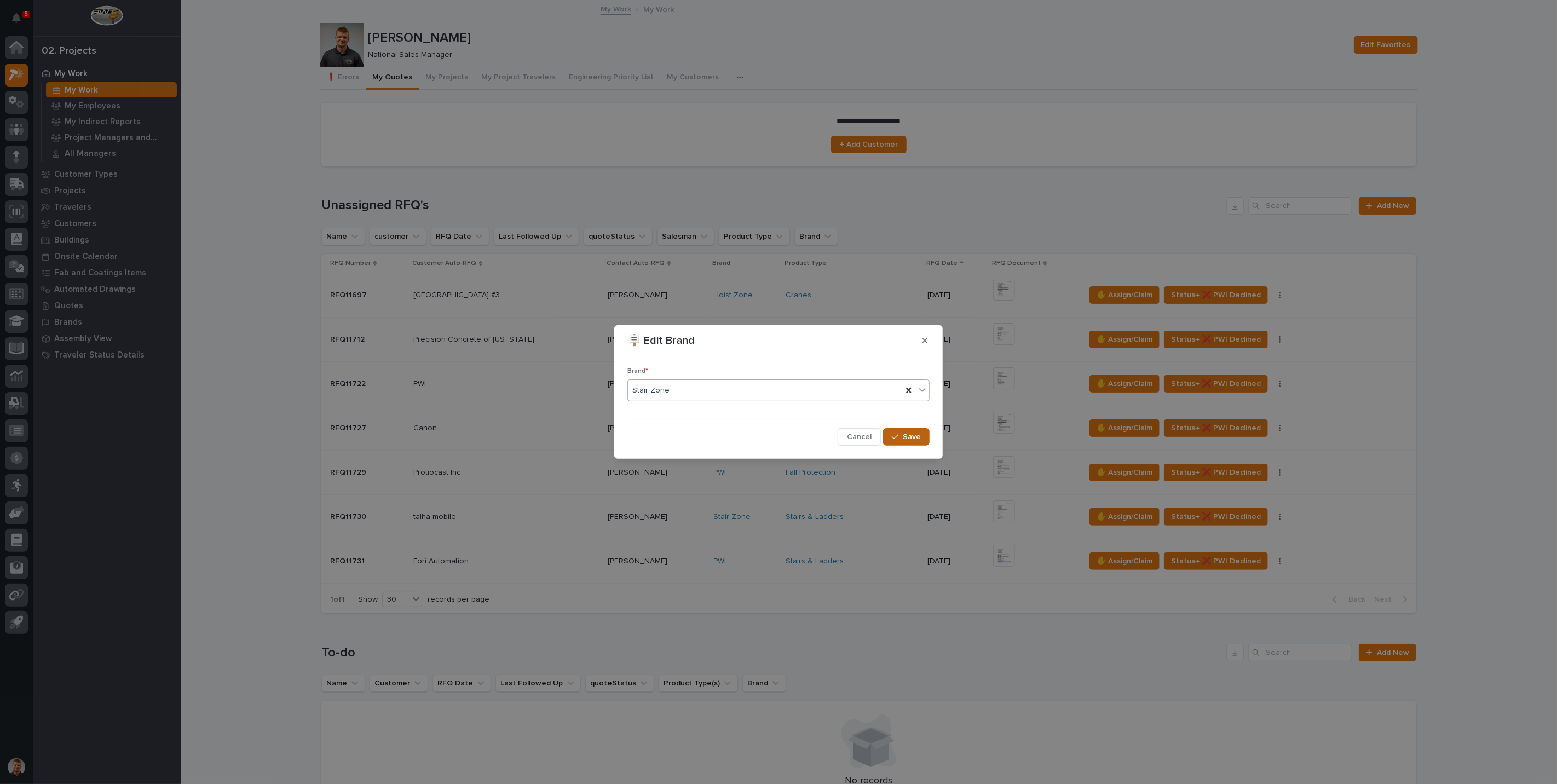
click at [892, 433] on button "Save" at bounding box center [906, 436] width 46 height 17
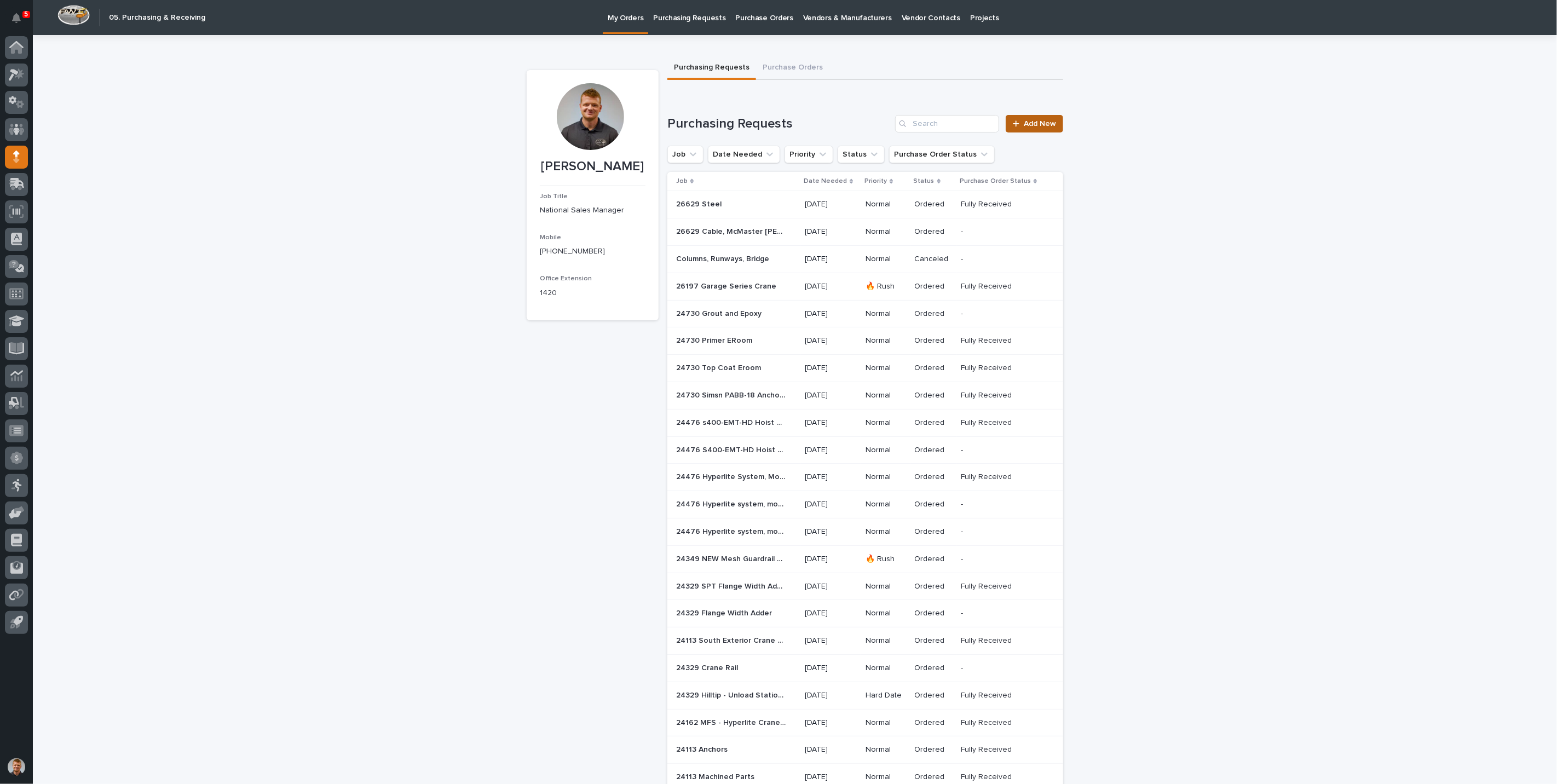
click at [1012, 128] on link "Add New" at bounding box center [1034, 123] width 57 height 17
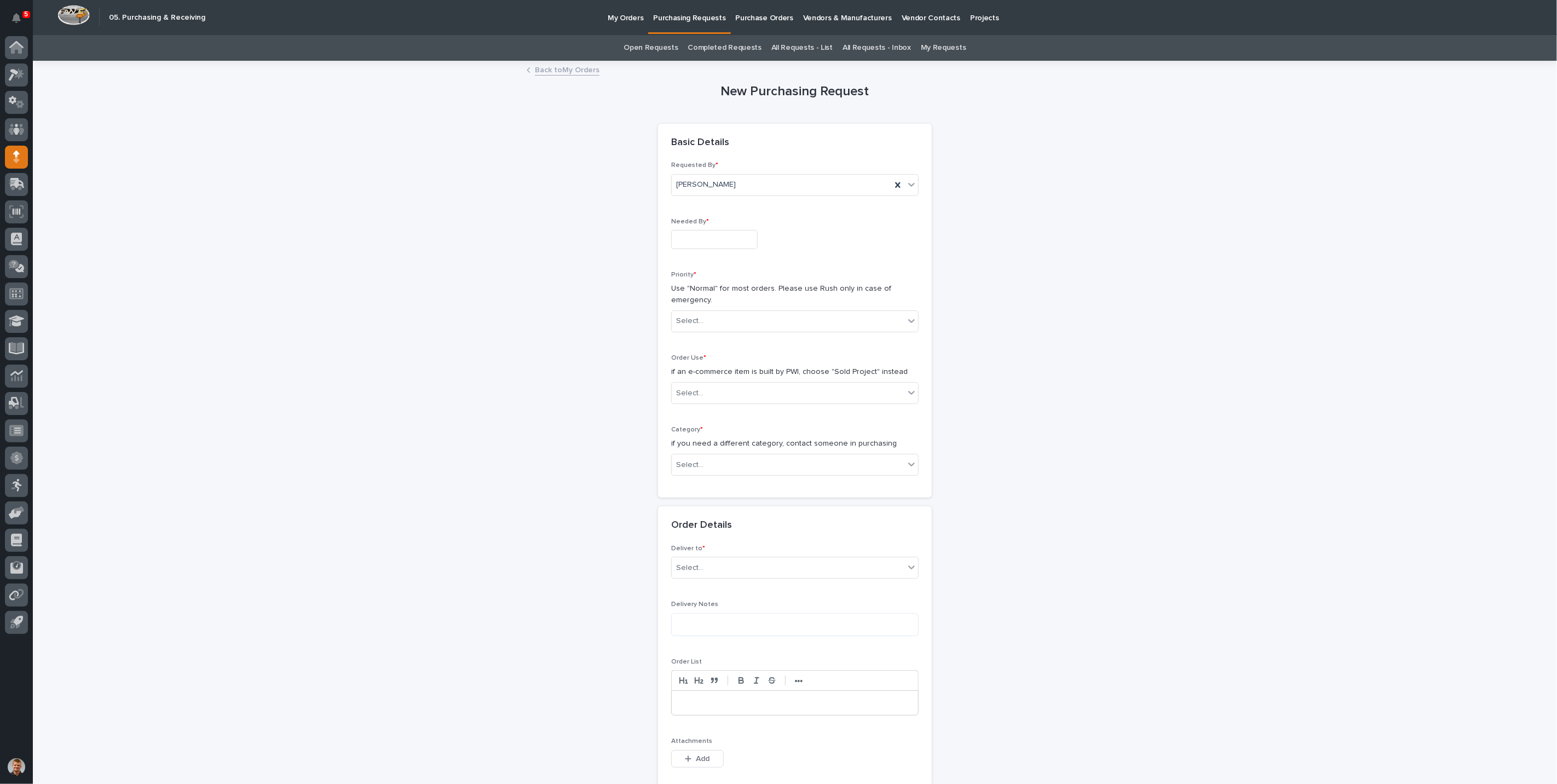
click at [701, 231] on input "text" at bounding box center [715, 239] width 86 height 19
click at [735, 168] on div "22" at bounding box center [739, 167] width 15 height 15
type input "**********"
click at [552, 183] on div "**********" at bounding box center [794, 614] width 536 height 1105
click at [758, 317] on div "Select..." at bounding box center [788, 321] width 233 height 18
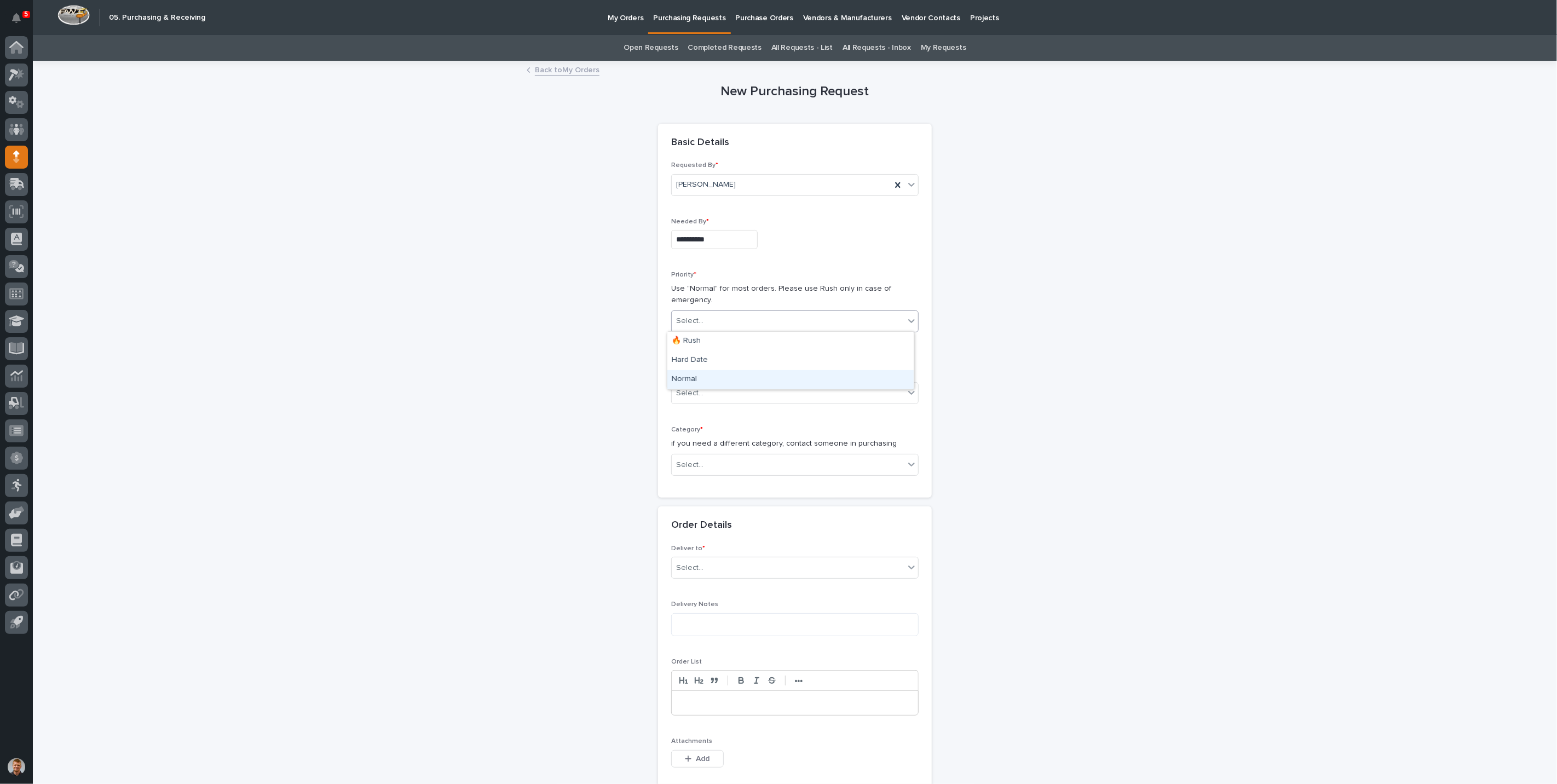
click at [699, 378] on div "Normal" at bounding box center [790, 379] width 246 height 19
click at [705, 389] on input "text" at bounding box center [705, 393] width 1 height 9
click at [712, 414] on div "Sold Project" at bounding box center [790, 412] width 246 height 19
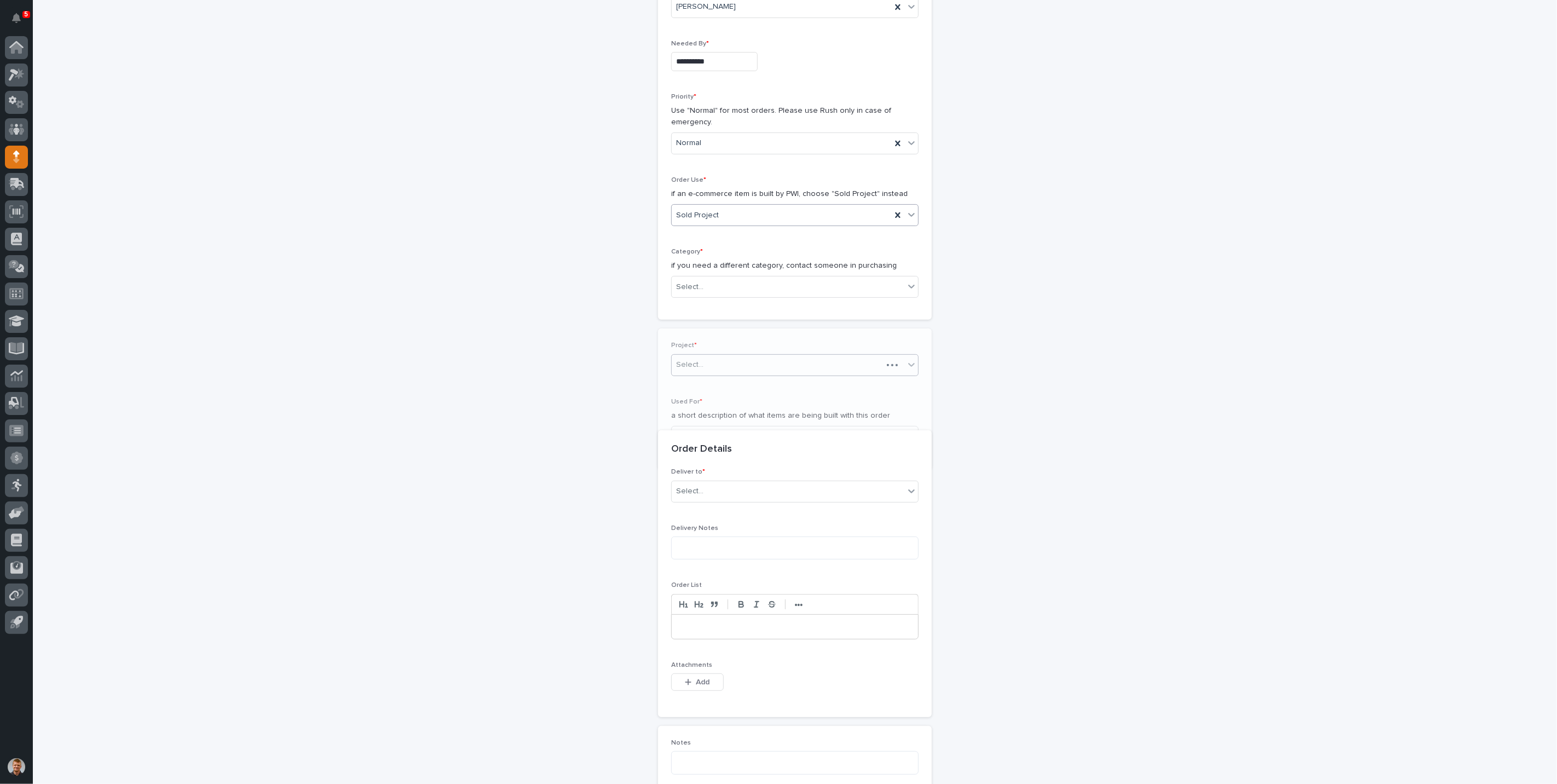
scroll to position [185, 0]
click at [711, 274] on div "Select..." at bounding box center [788, 281] width 233 height 18
click at [693, 429] on div "Steel" at bounding box center [790, 433] width 246 height 19
click at [706, 359] on div "Select..." at bounding box center [788, 358] width 233 height 18
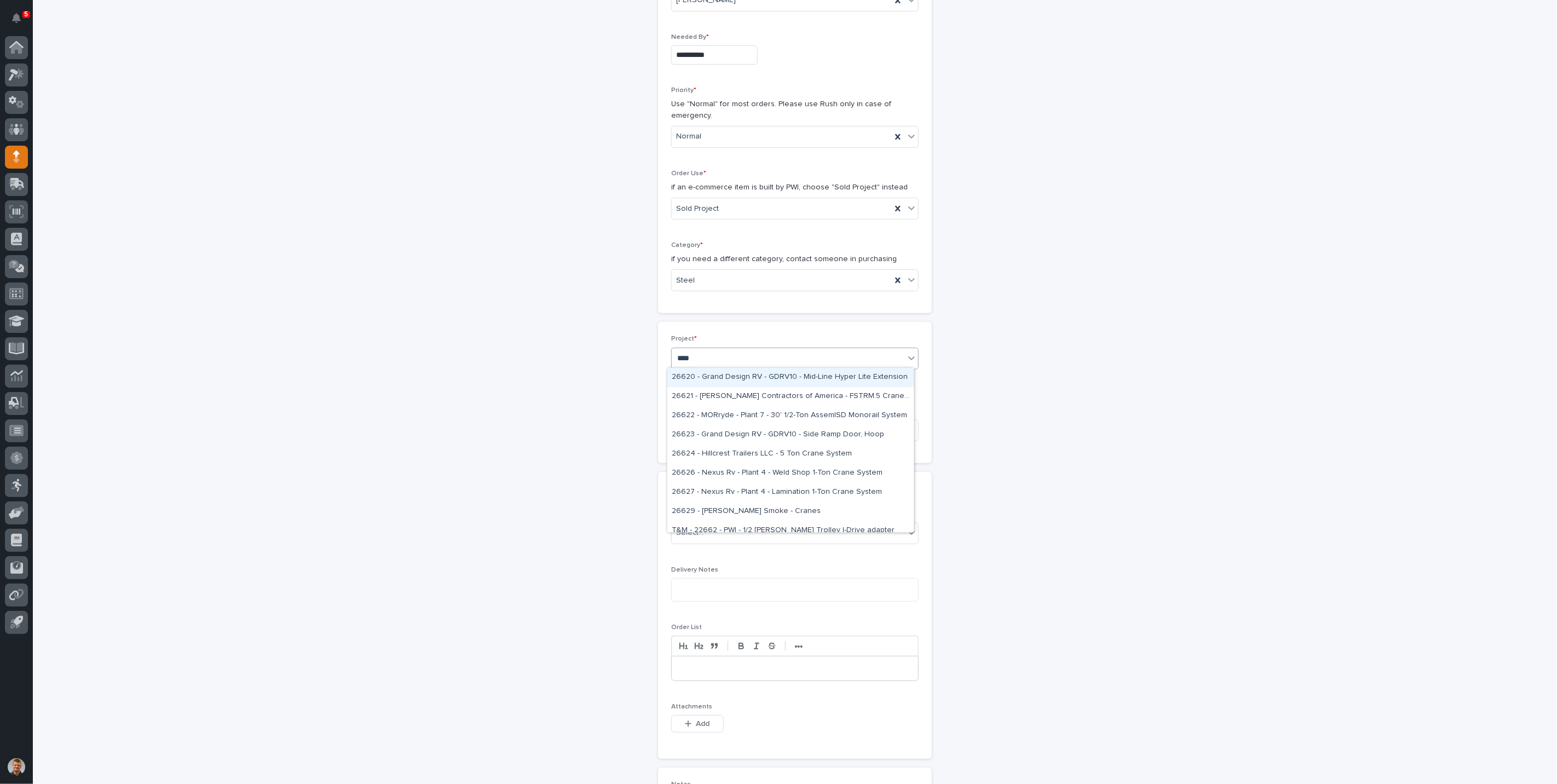
type input "*****"
click at [703, 374] on div "26629 - Chiasson Smoke - Cranes" at bounding box center [790, 377] width 246 height 19
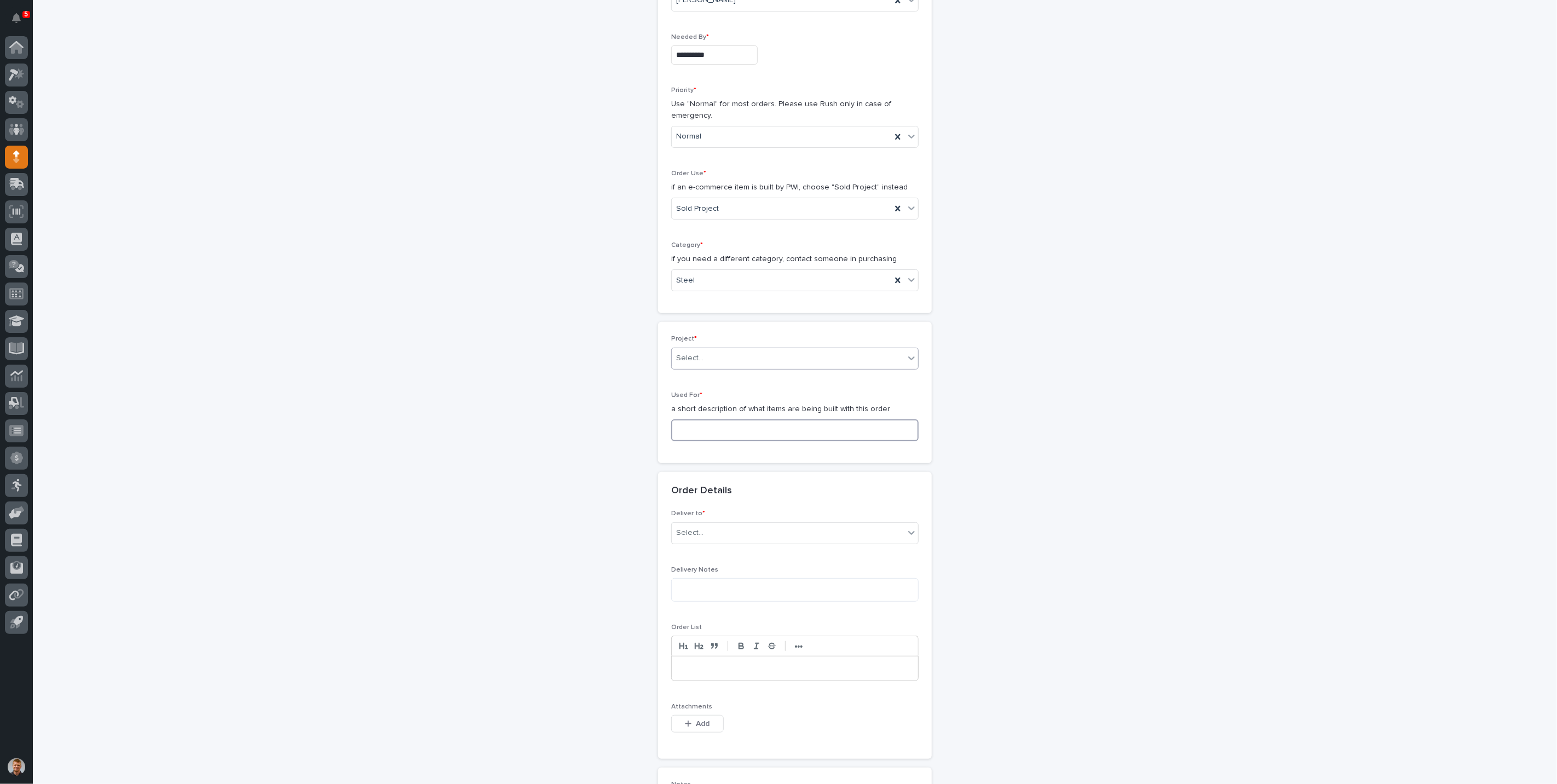
click at [704, 423] on input at bounding box center [795, 430] width 247 height 22
type input "Steel"
click at [691, 534] on div "Select..." at bounding box center [689, 533] width 27 height 12
click at [701, 547] on div "PWI" at bounding box center [790, 551] width 246 height 19
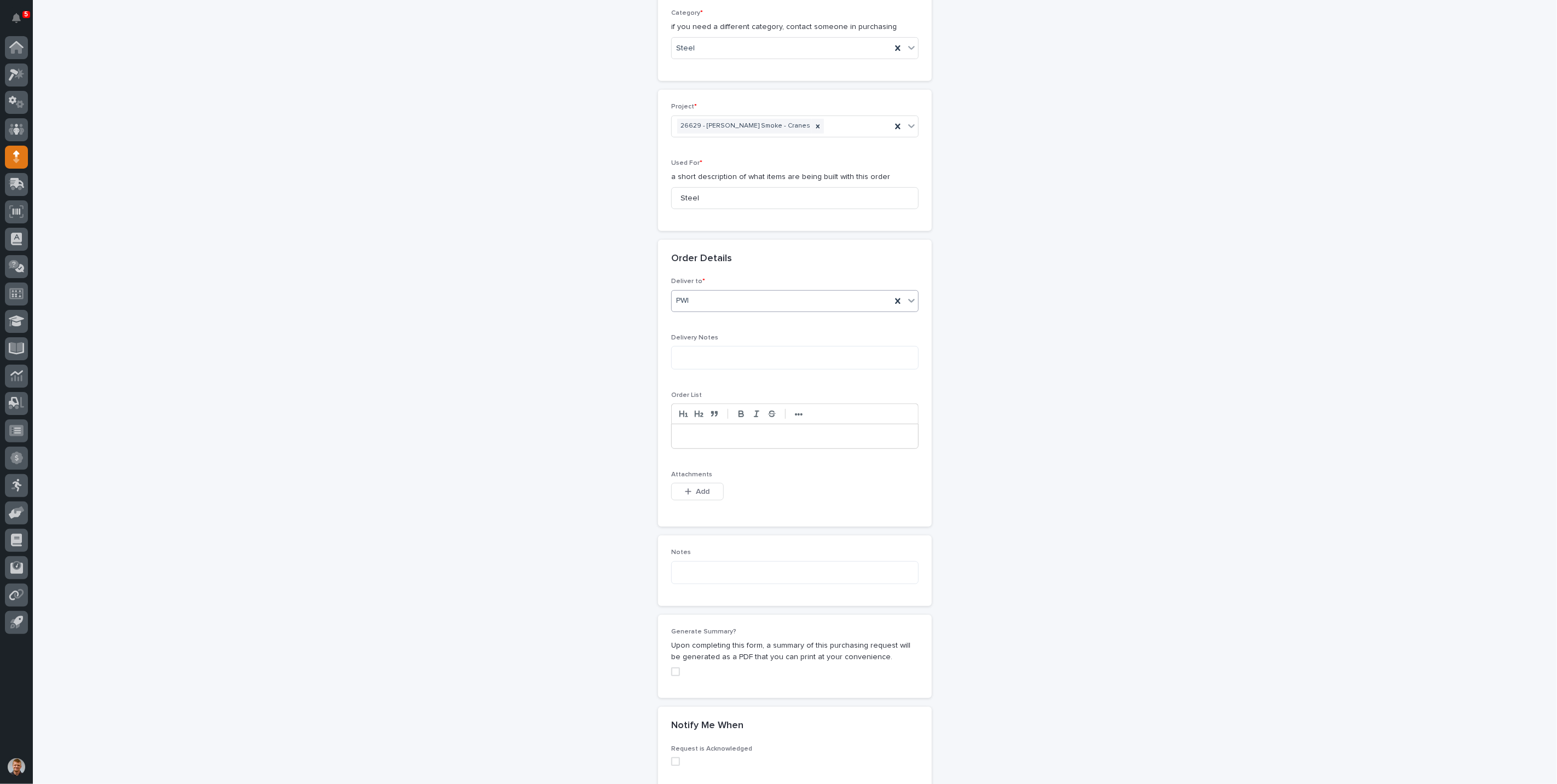
scroll to position [428, 0]
click at [691, 484] on button "Add" at bounding box center [697, 480] width 52 height 17
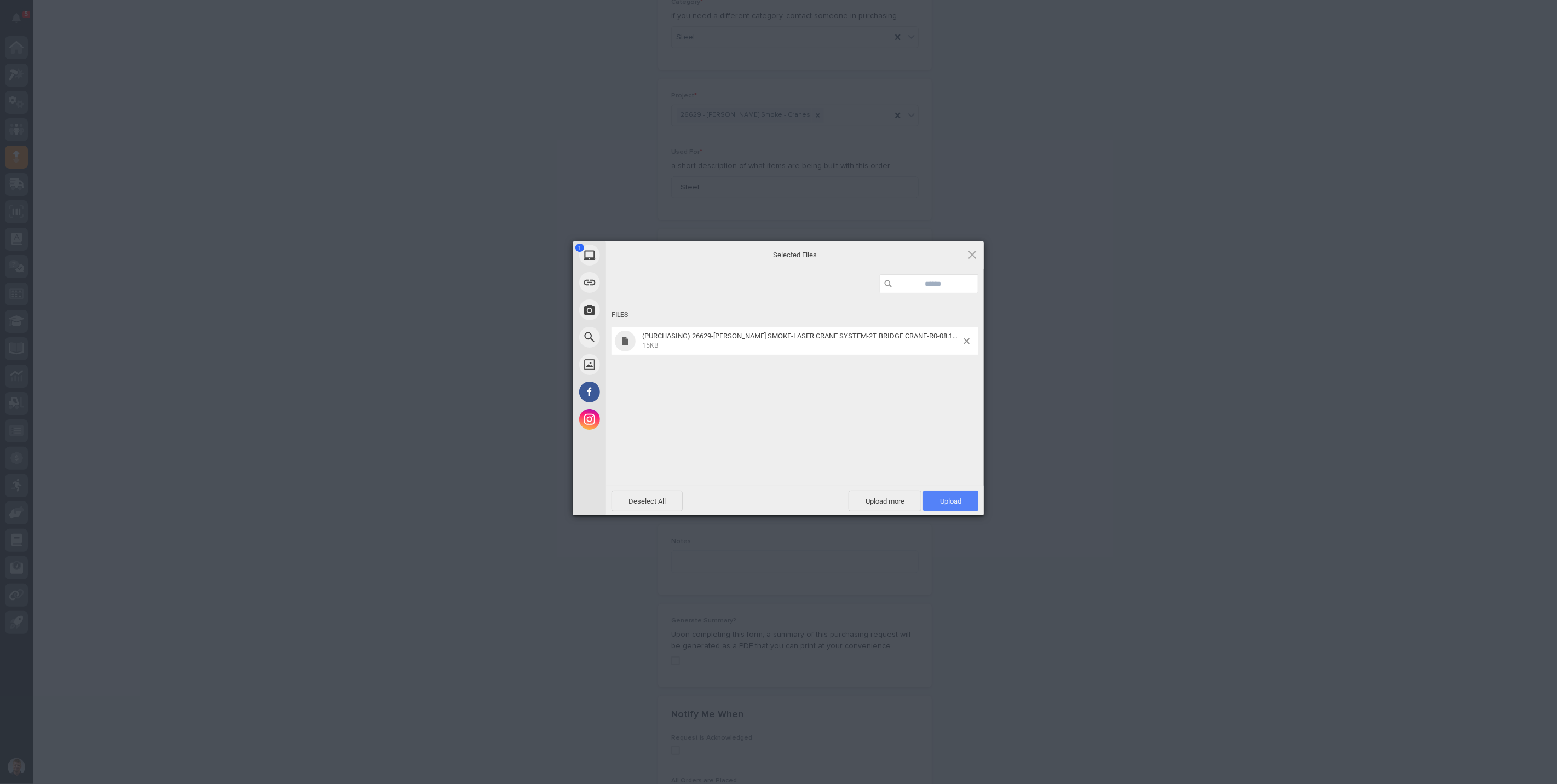
click at [960, 499] on span "Upload 1" at bounding box center [951, 501] width 22 height 8
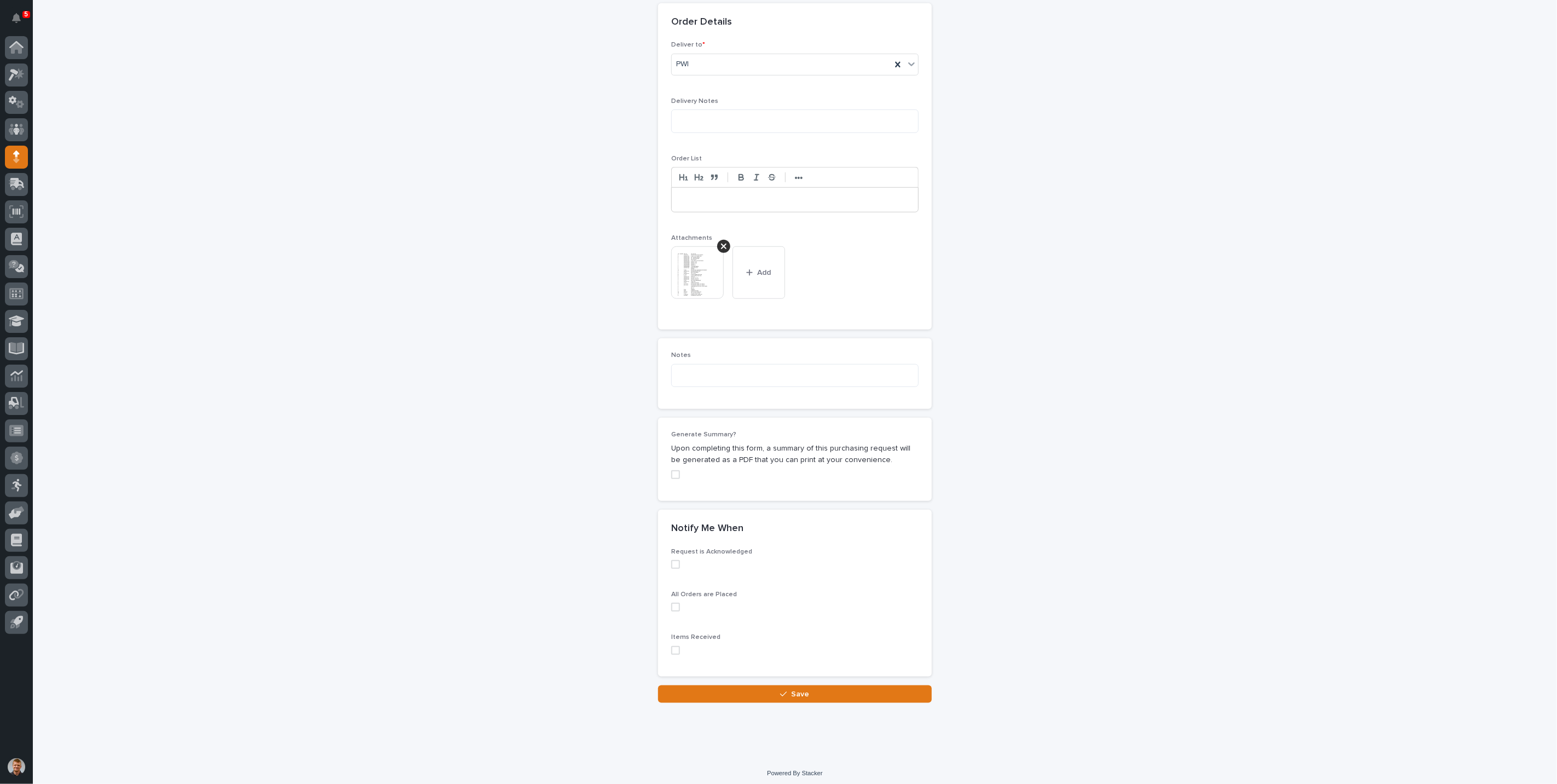
scroll to position [654, 0]
click at [683, 560] on label at bounding box center [795, 563] width 247 height 9
click at [674, 602] on span at bounding box center [676, 606] width 9 height 9
click at [677, 646] on label at bounding box center [795, 649] width 247 height 9
click at [780, 689] on icon "button" at bounding box center [783, 692] width 7 height 7
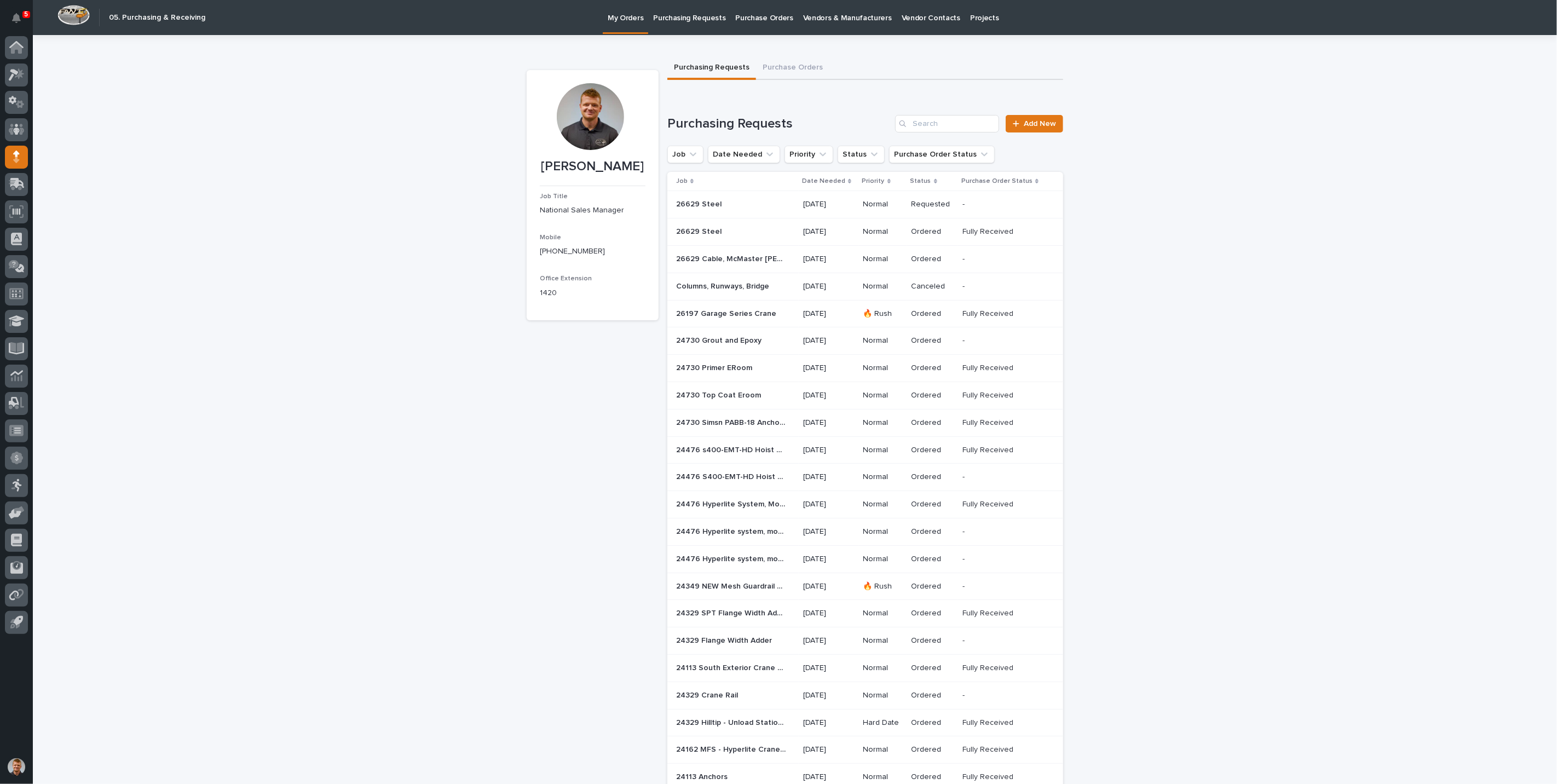
click at [436, 259] on div "Loading... Saving… Loading... Saving… Tyler Hartsough Tyler Hartsough Job Title…" at bounding box center [795, 609] width 1524 height 1149
click at [397, 283] on div "Loading... Saving… Loading... Saving… Tyler Hartsough Tyler Hartsough Job Title…" at bounding box center [795, 609] width 1524 height 1149
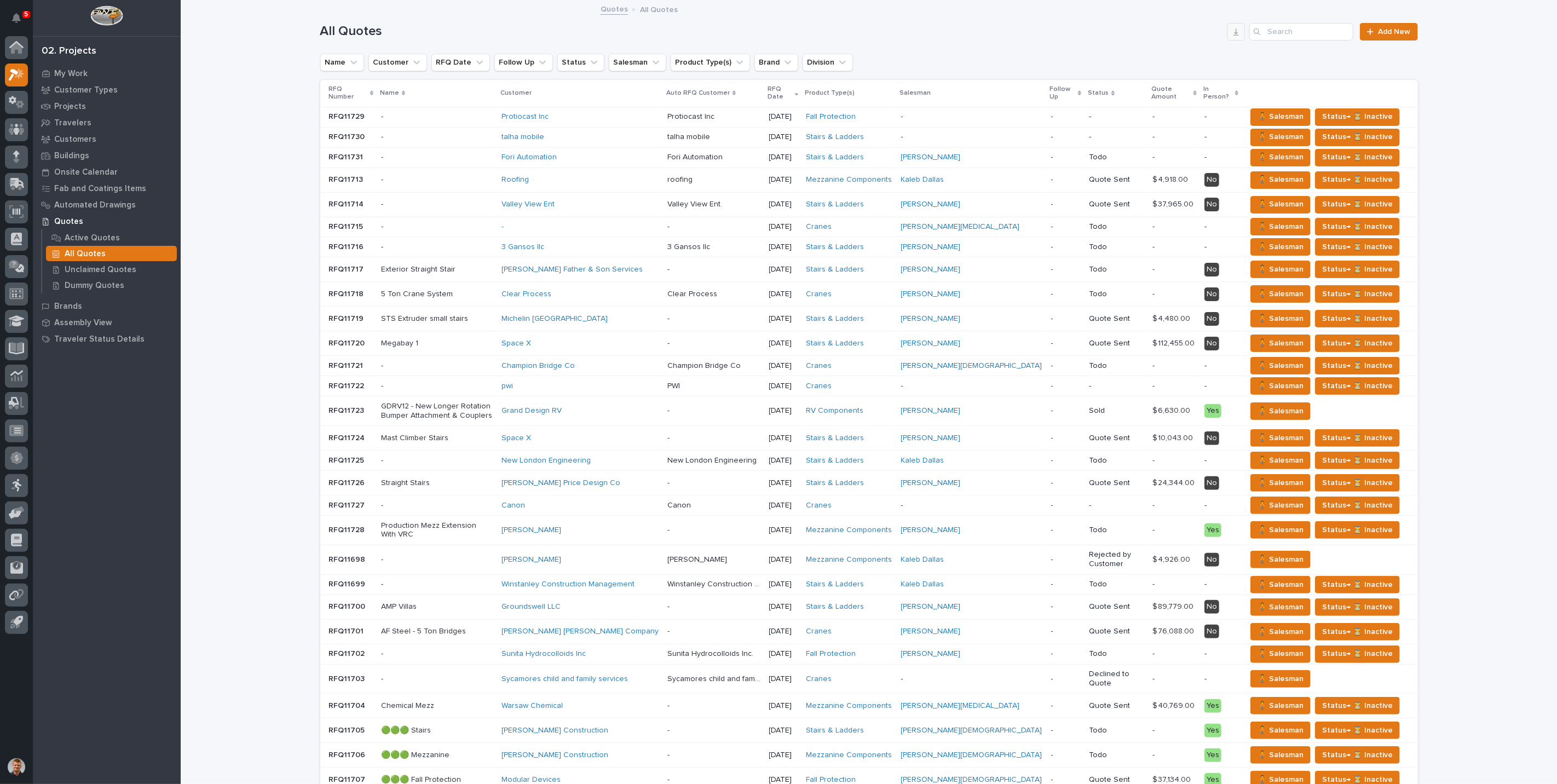
click at [1232, 31] on icon "button" at bounding box center [1236, 31] width 9 height 9
click at [1462, 56] on div "Loading... Saving… Loading... Saving… All Quotes Add New Name Customer RFQ Date…" at bounding box center [869, 455] width 1376 height 909
click at [63, 107] on p "Projects" at bounding box center [70, 107] width 32 height 10
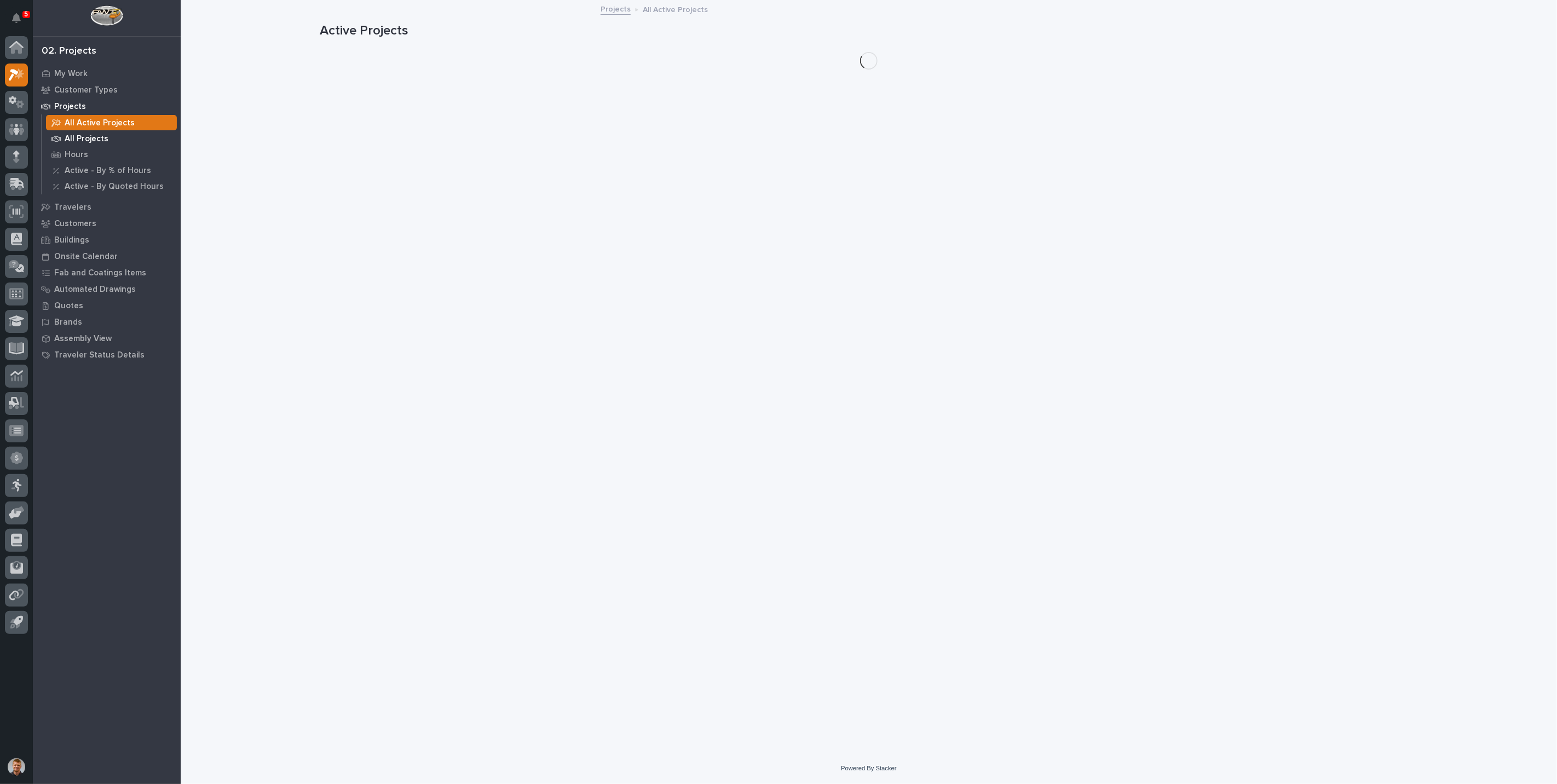
click at [87, 141] on p "All Projects" at bounding box center [86, 139] width 44 height 10
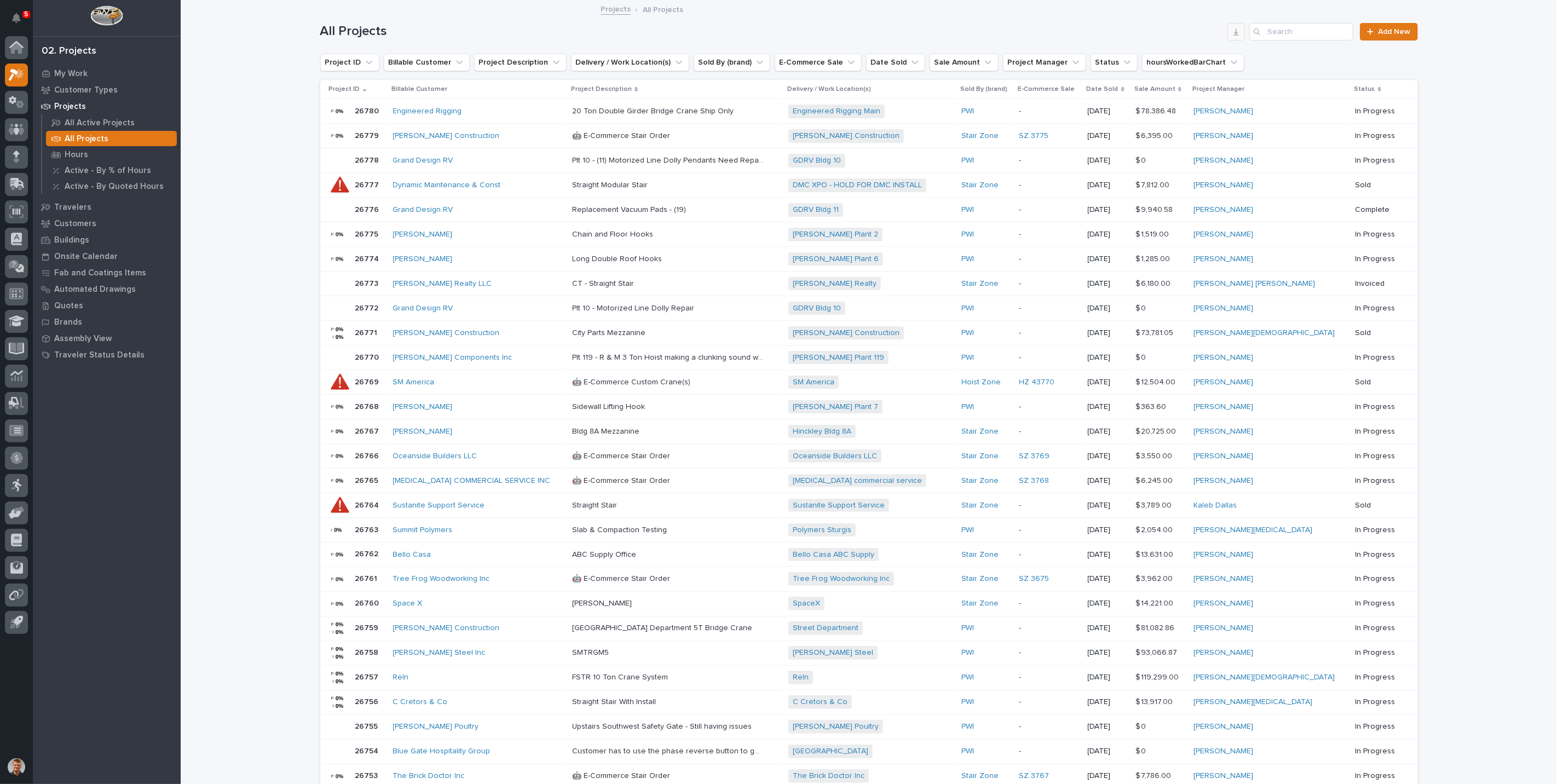
click at [1227, 30] on button "button" at bounding box center [1235, 31] width 17 height 17
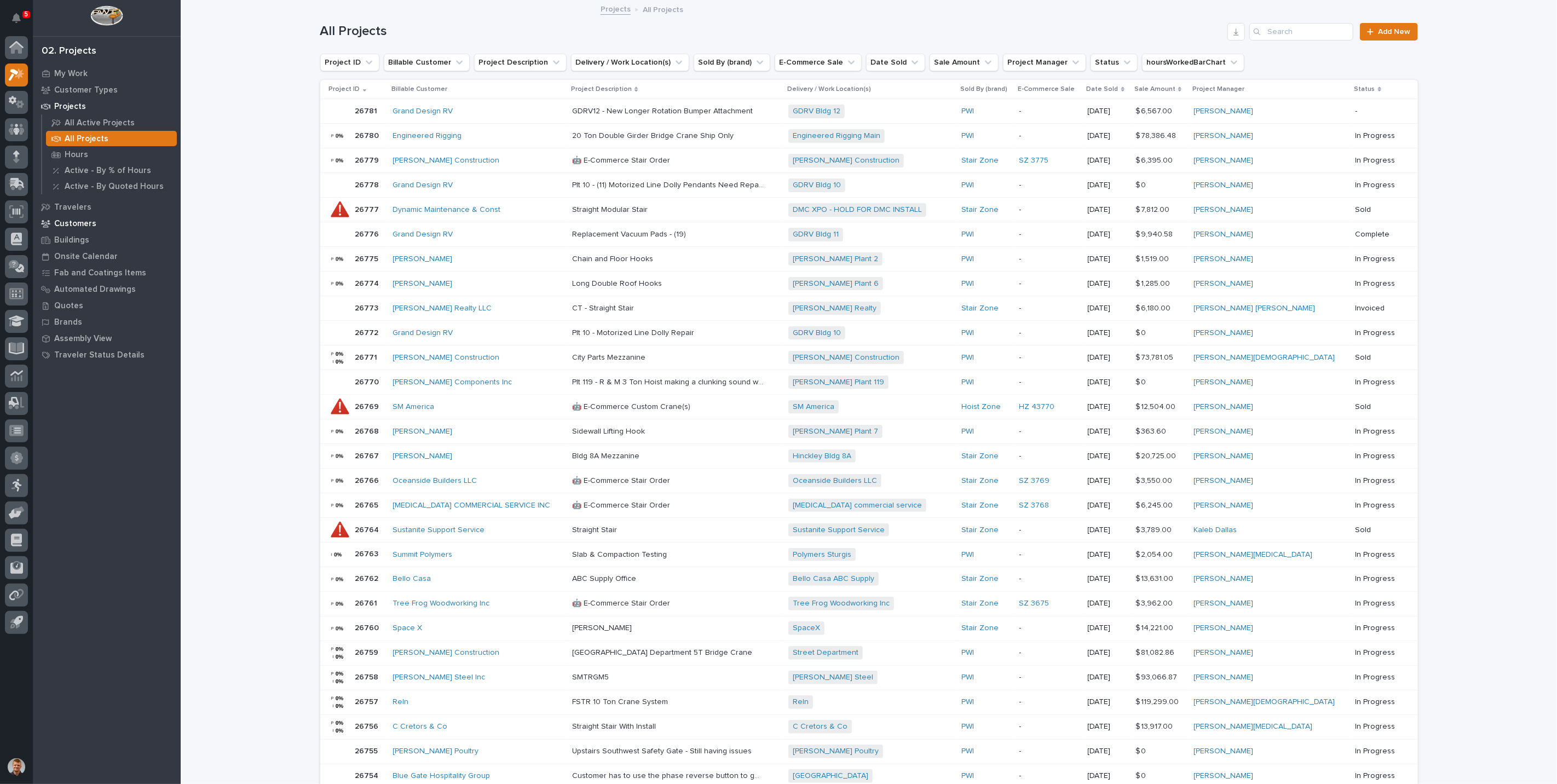
click at [80, 215] on div "Customers" at bounding box center [107, 223] width 143 height 15
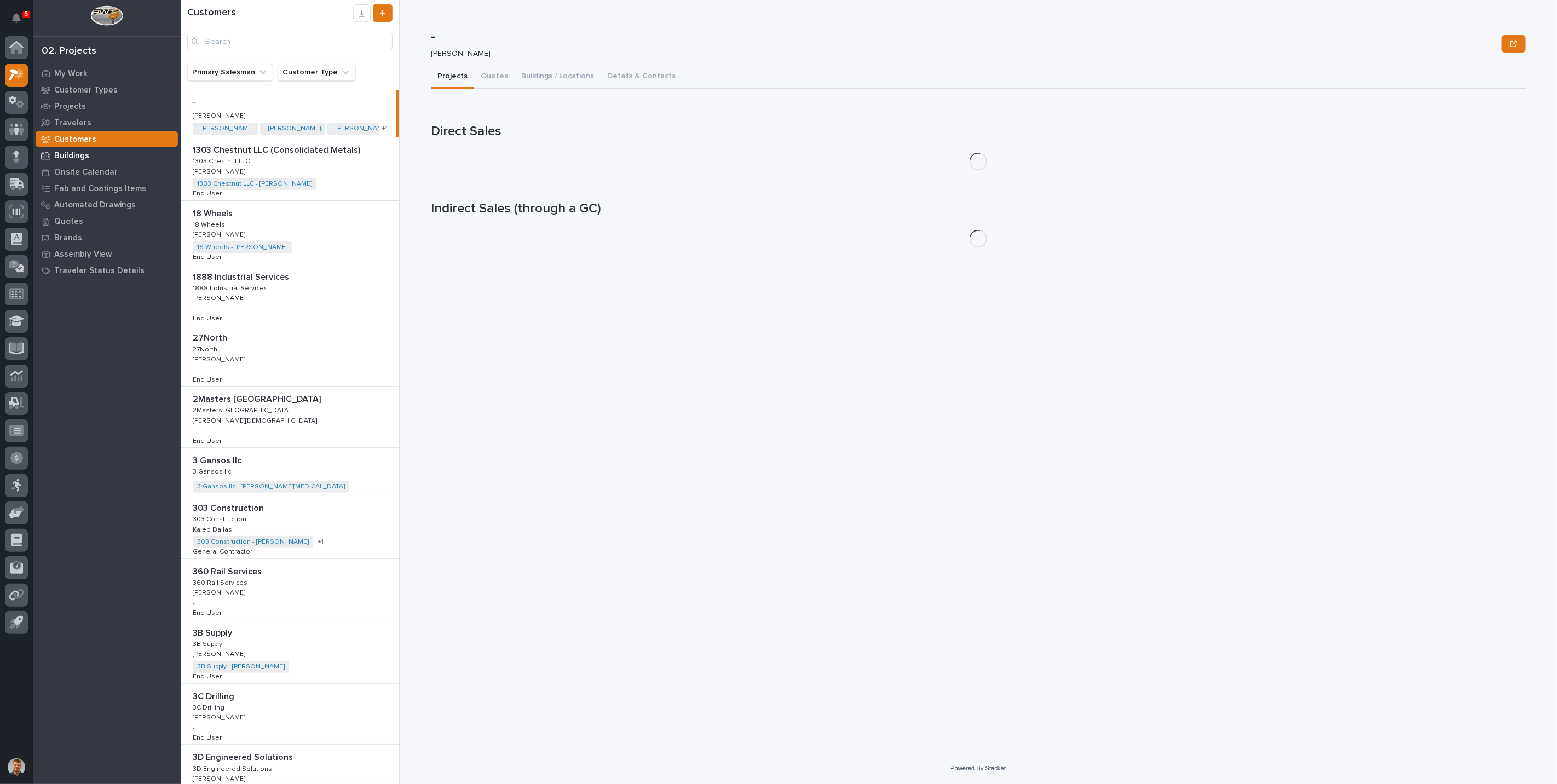
click at [78, 156] on p "Buildings" at bounding box center [71, 156] width 35 height 10
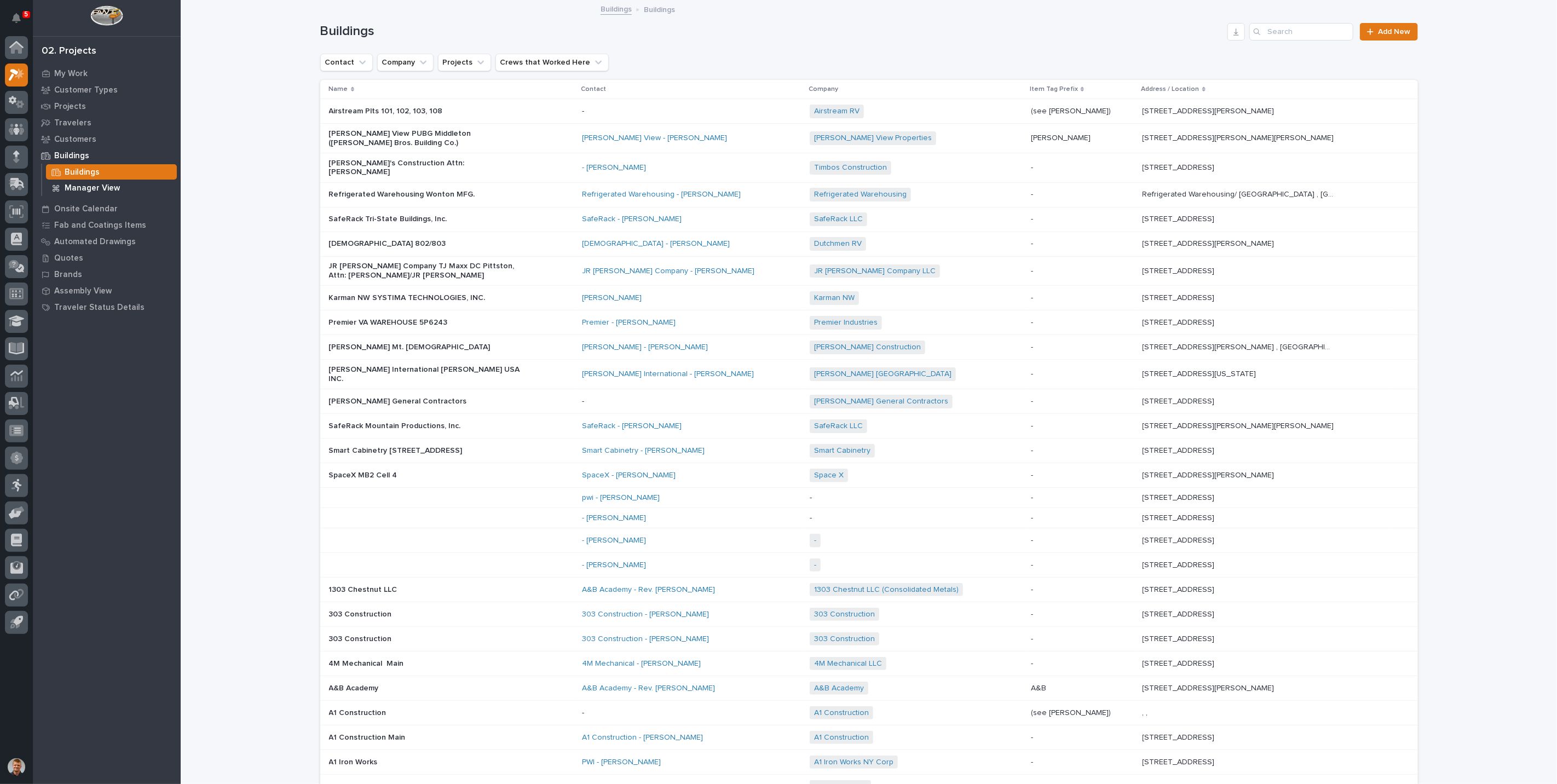
click at [103, 186] on p "Manager View" at bounding box center [92, 188] width 56 height 10
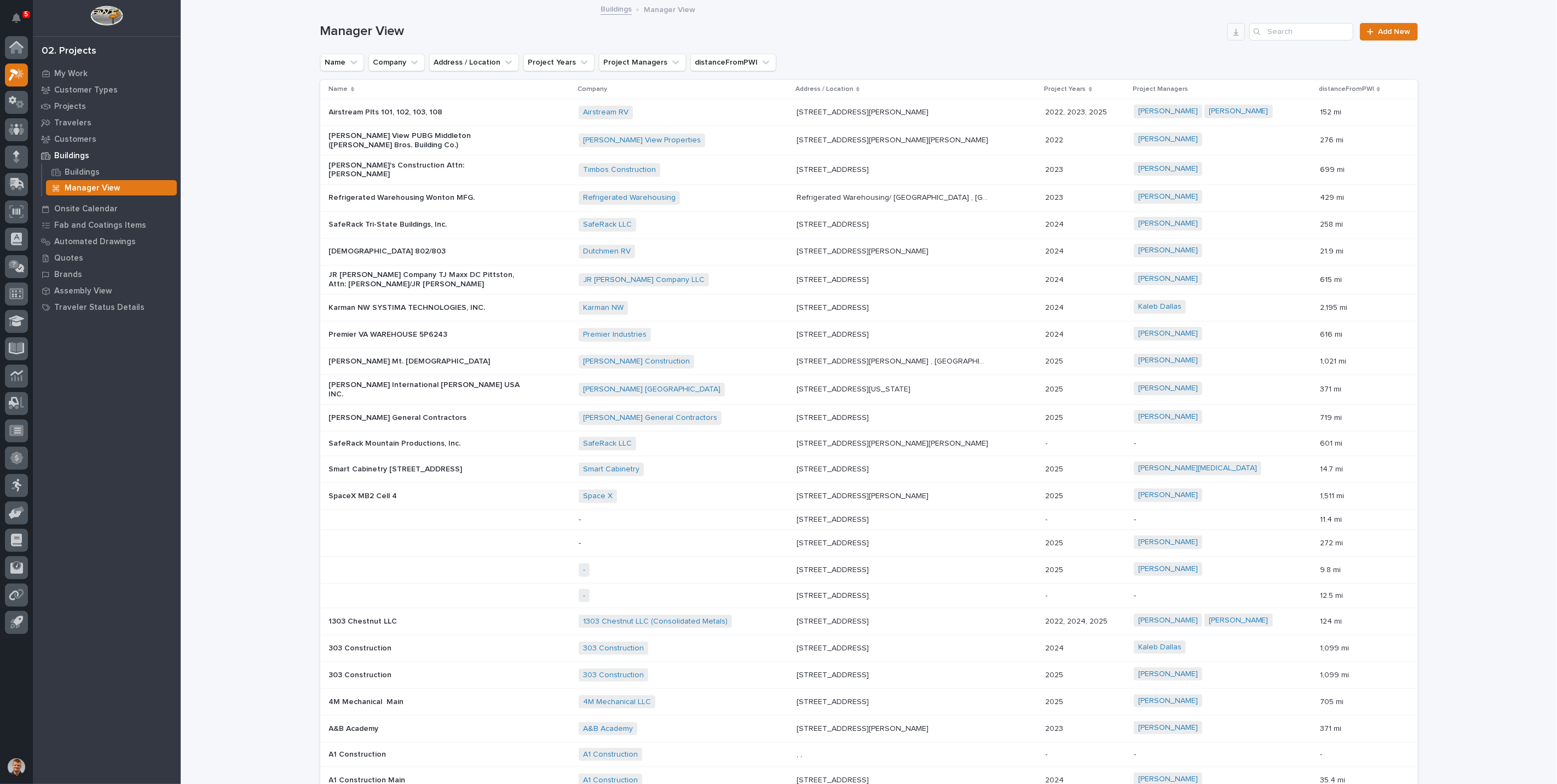
click at [1234, 29] on icon "button" at bounding box center [1236, 31] width 9 height 9
